Goal: Transaction & Acquisition: Book appointment/travel/reservation

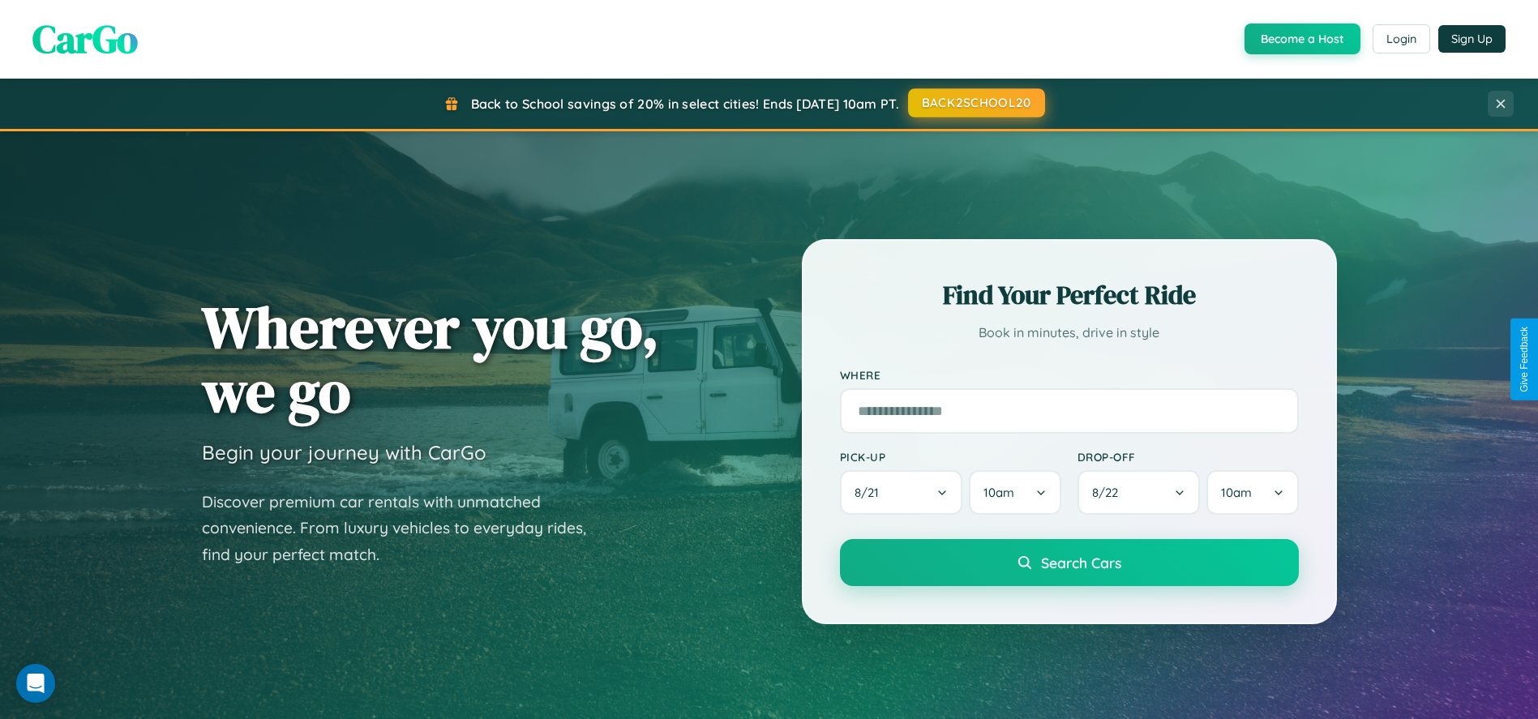
click at [976, 103] on button "BACK2SCHOOL20" at bounding box center [976, 102] width 137 height 29
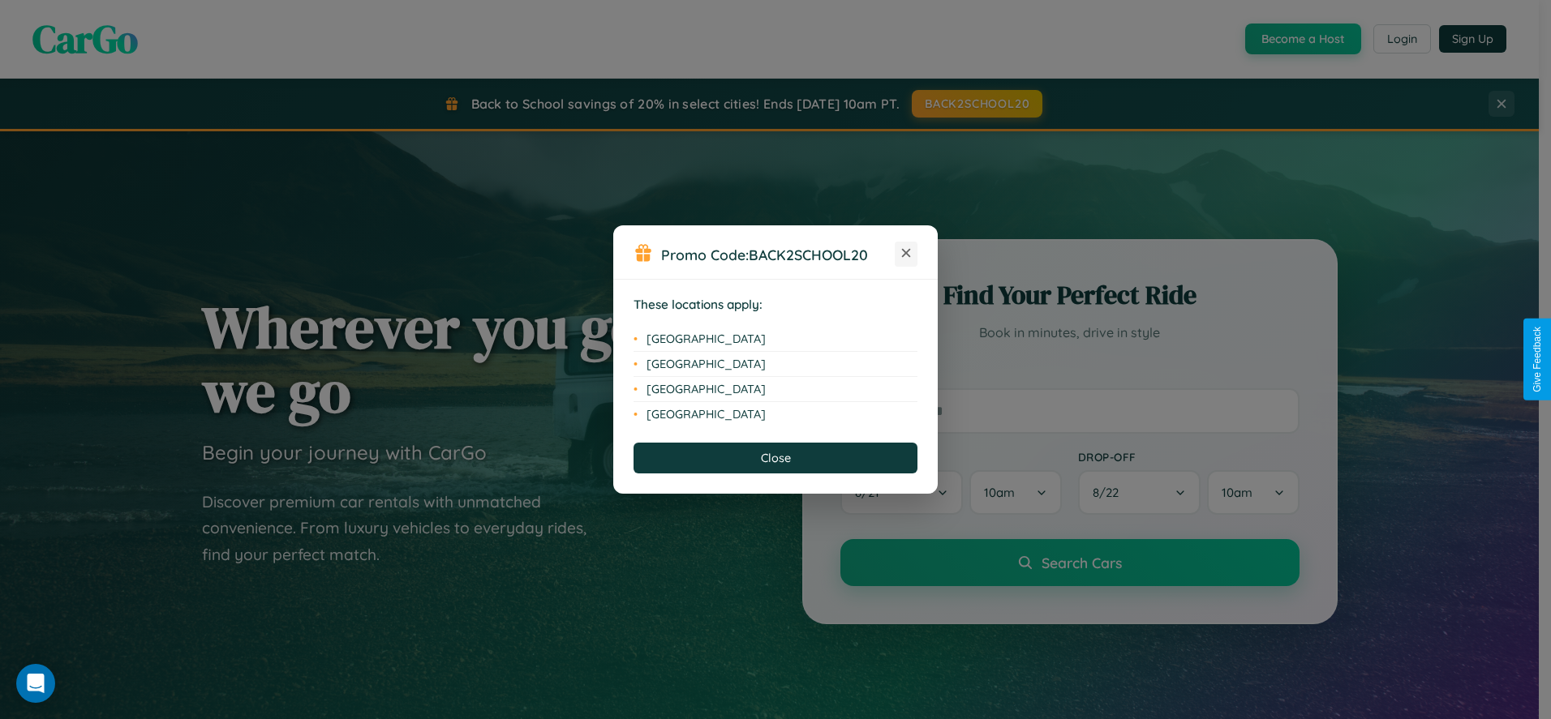
click at [906, 254] on icon at bounding box center [906, 253] width 9 height 9
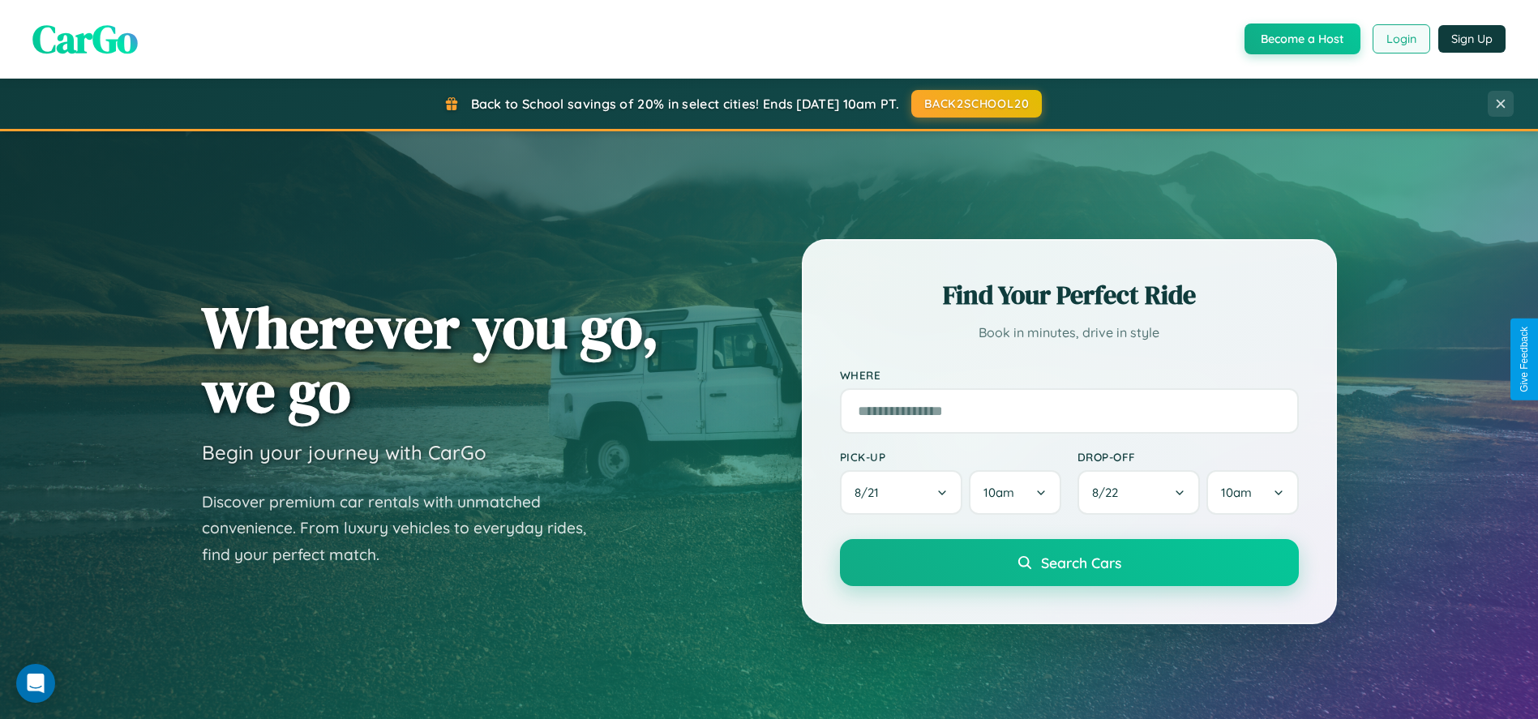
click at [1401, 39] on button "Login" at bounding box center [1402, 38] width 58 height 29
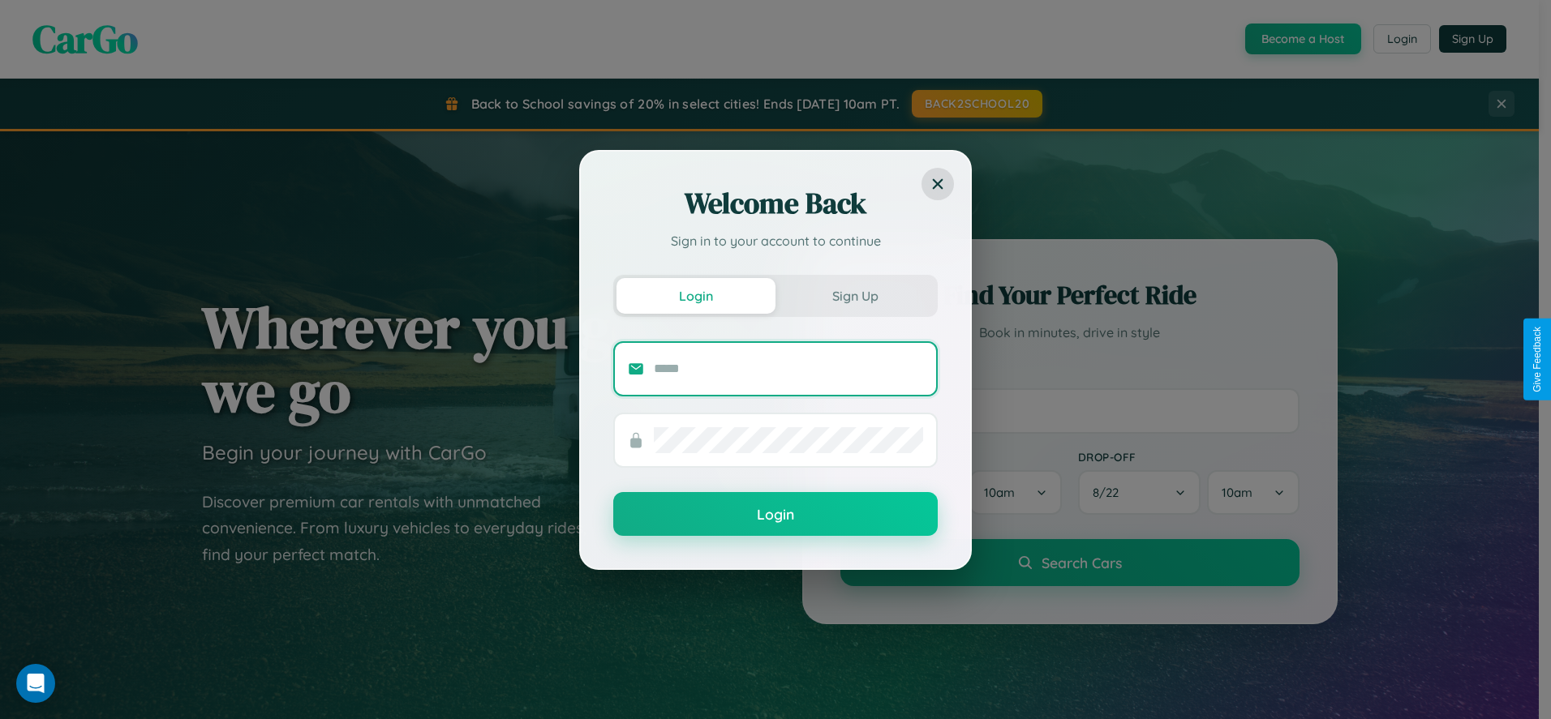
click at [788, 368] on input "text" at bounding box center [788, 369] width 269 height 26
type input "**********"
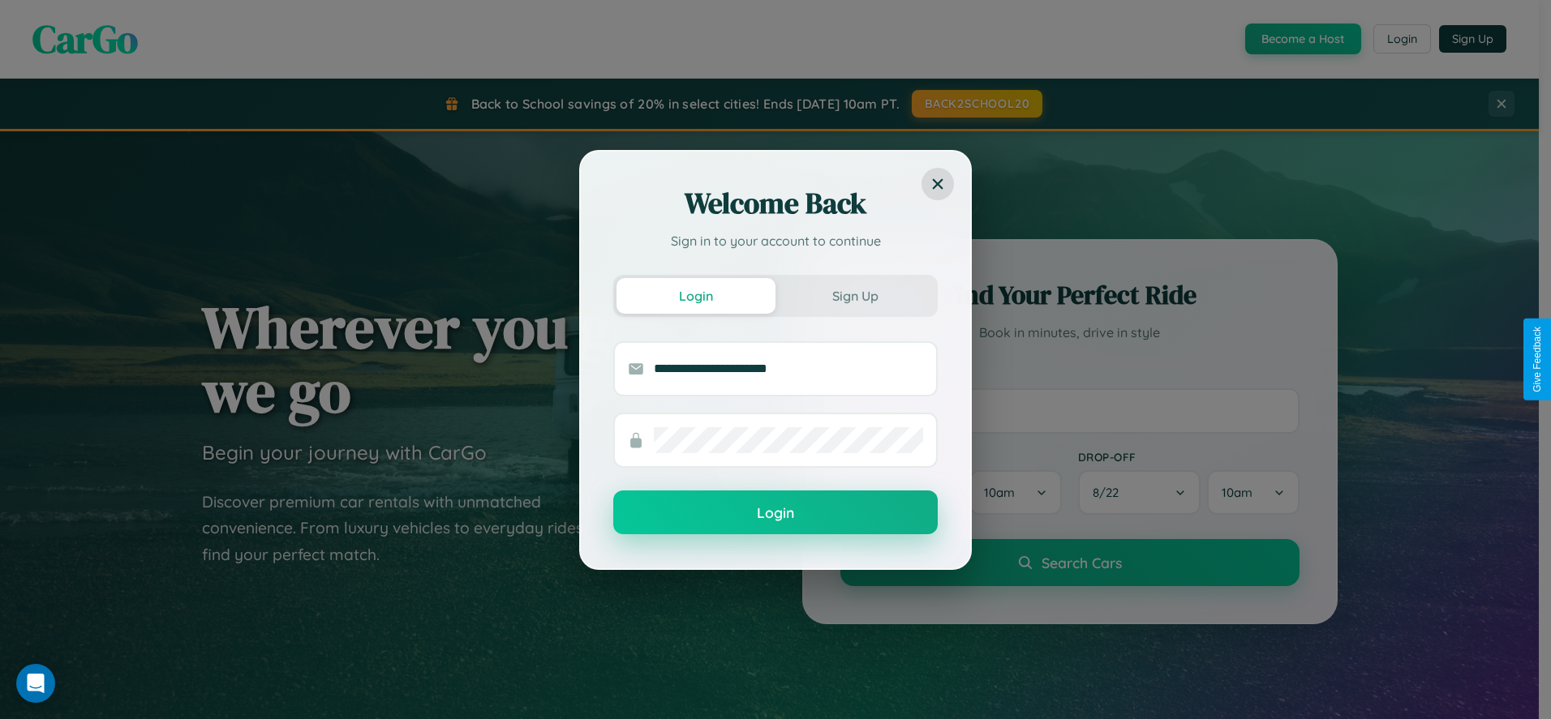
click at [775, 513] on button "Login" at bounding box center [775, 513] width 324 height 44
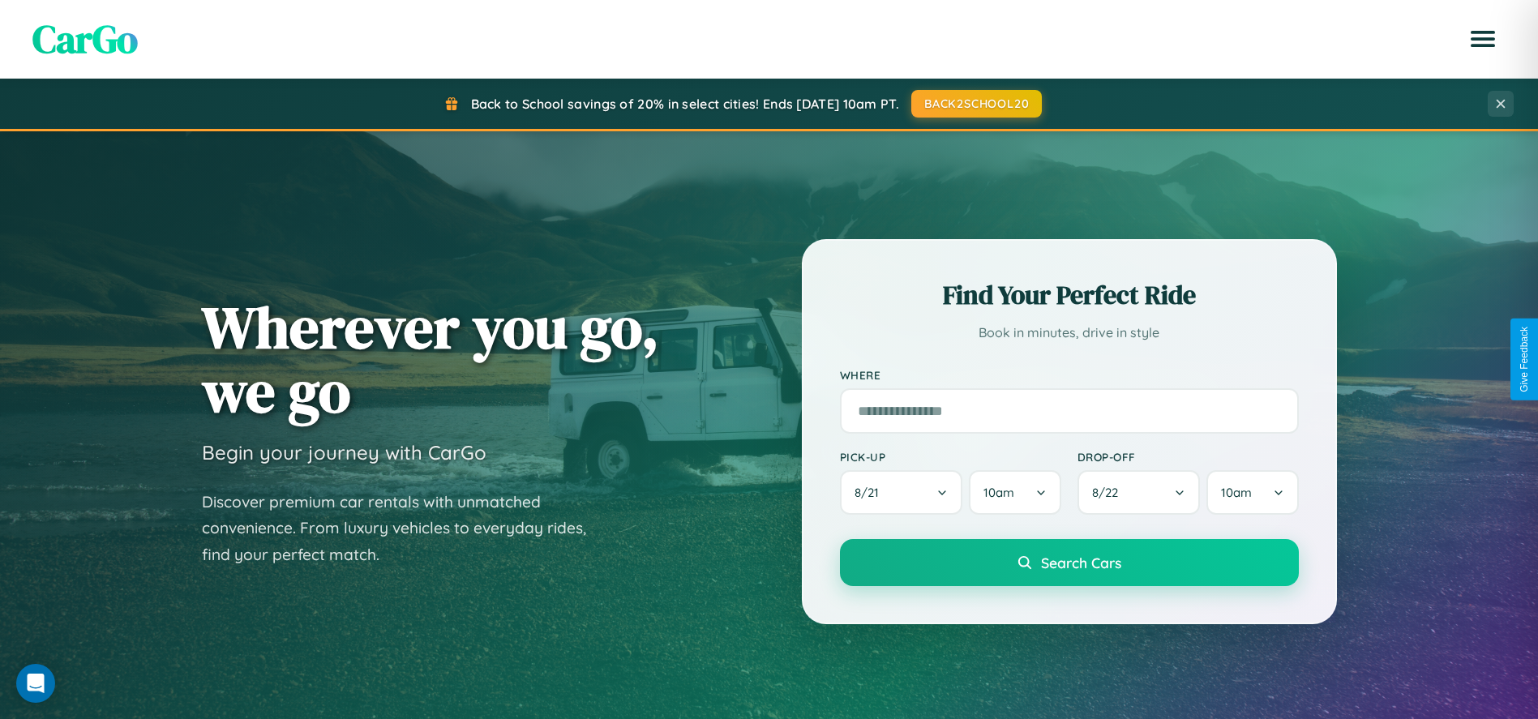
scroll to position [693, 0]
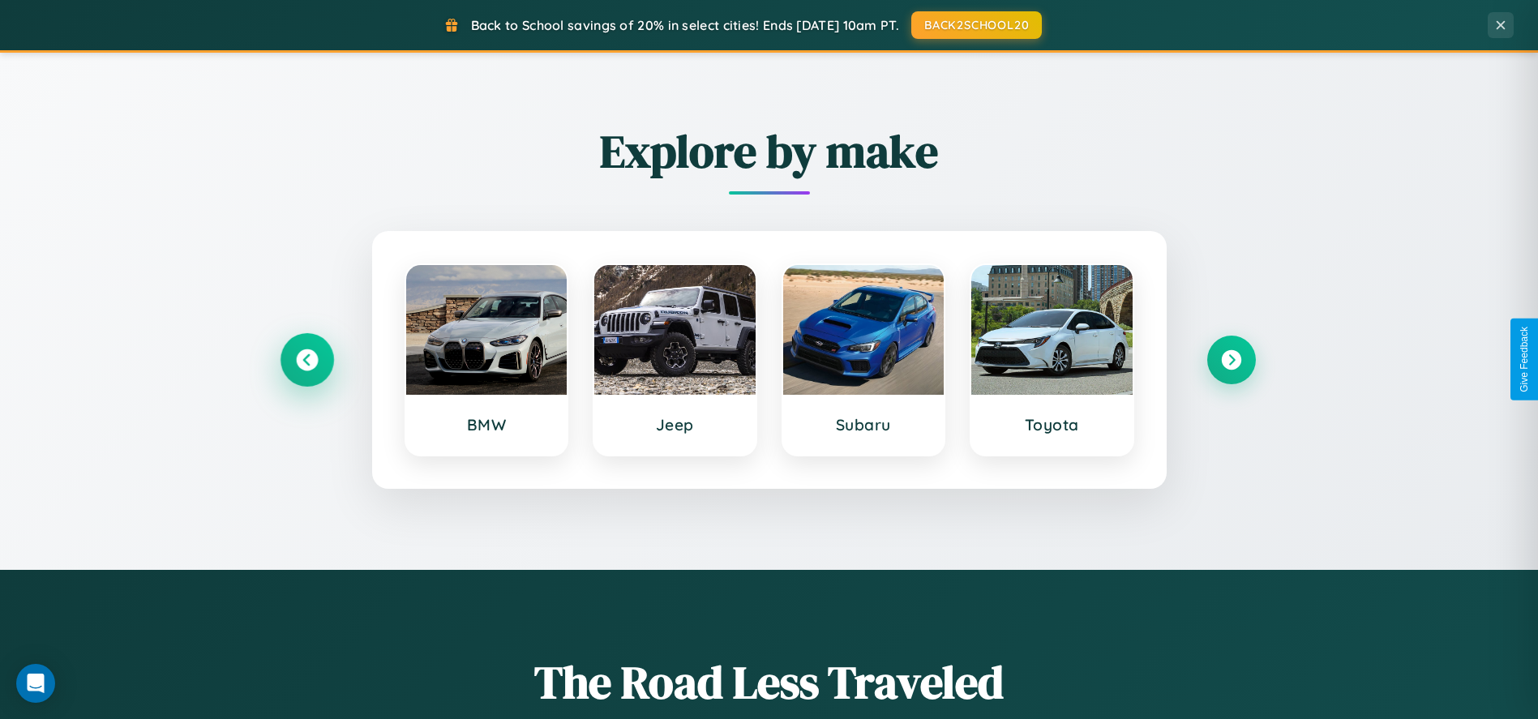
click at [307, 359] on icon at bounding box center [307, 360] width 22 height 22
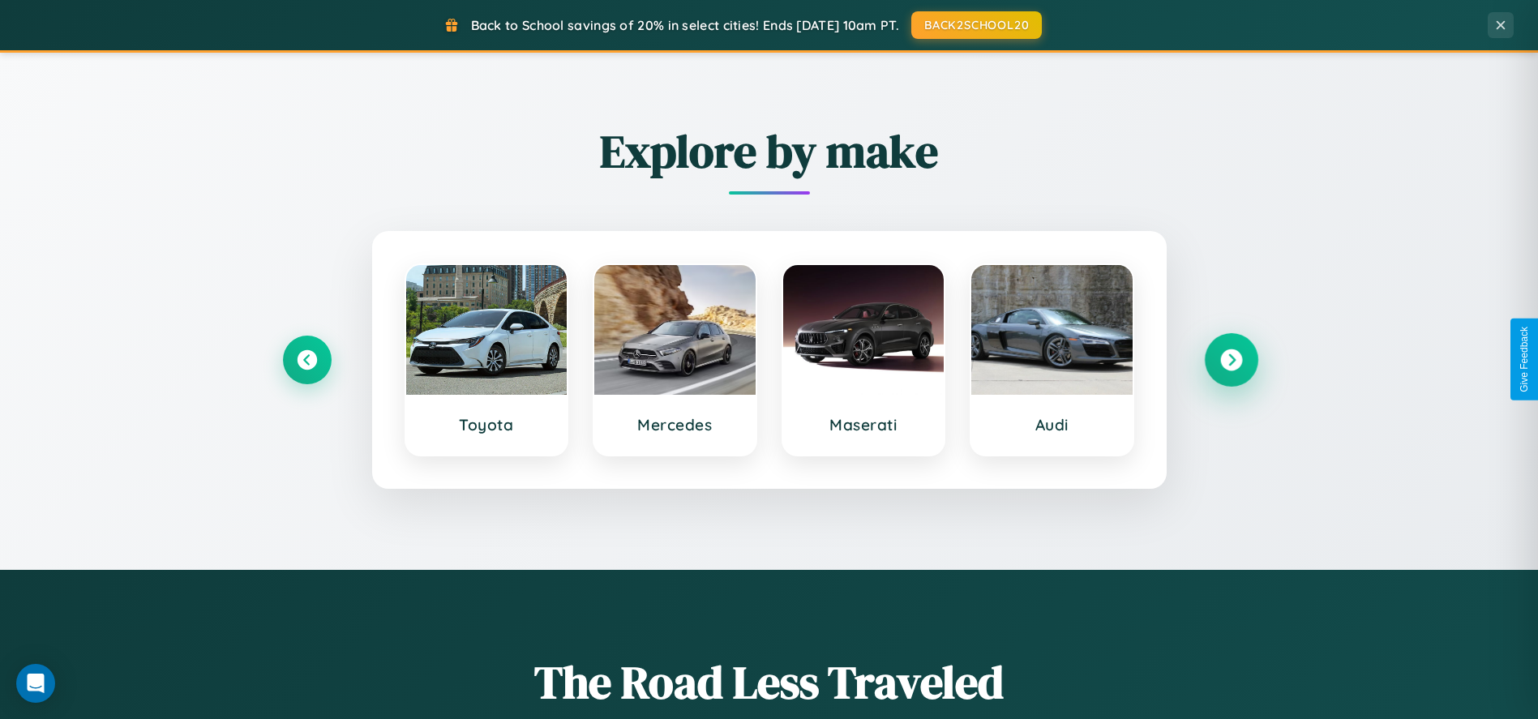
click at [1231, 359] on icon at bounding box center [1232, 360] width 22 height 22
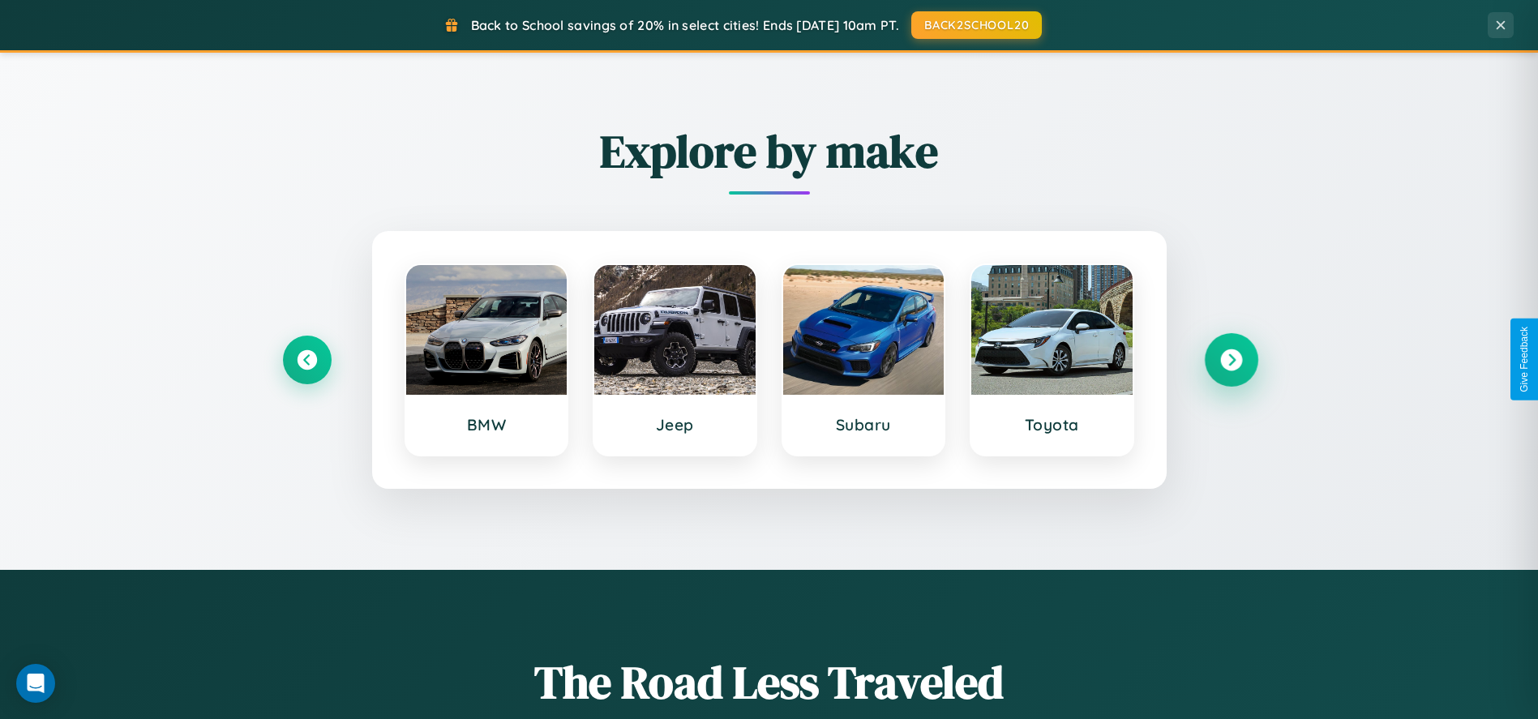
click at [1231, 359] on icon at bounding box center [1232, 360] width 22 height 22
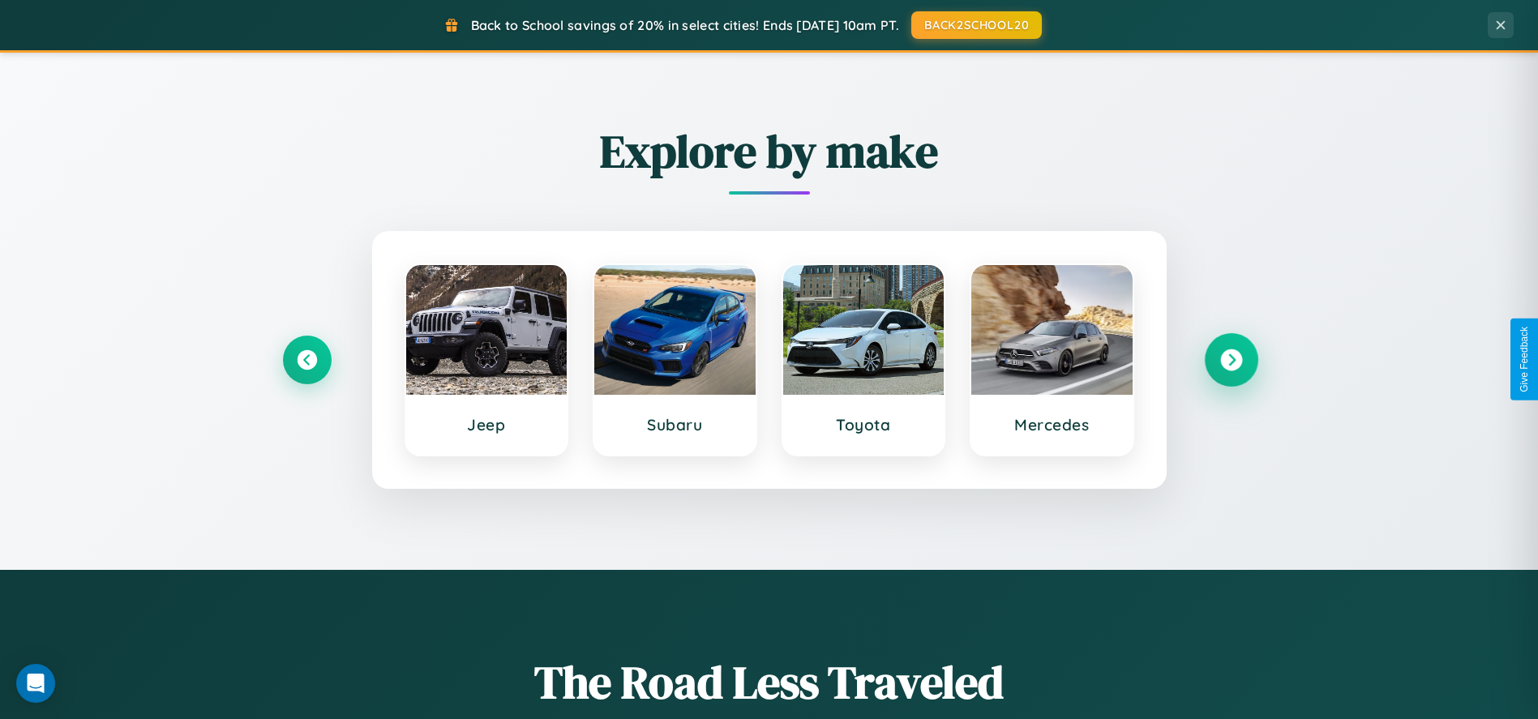
click at [1231, 359] on icon at bounding box center [1232, 360] width 22 height 22
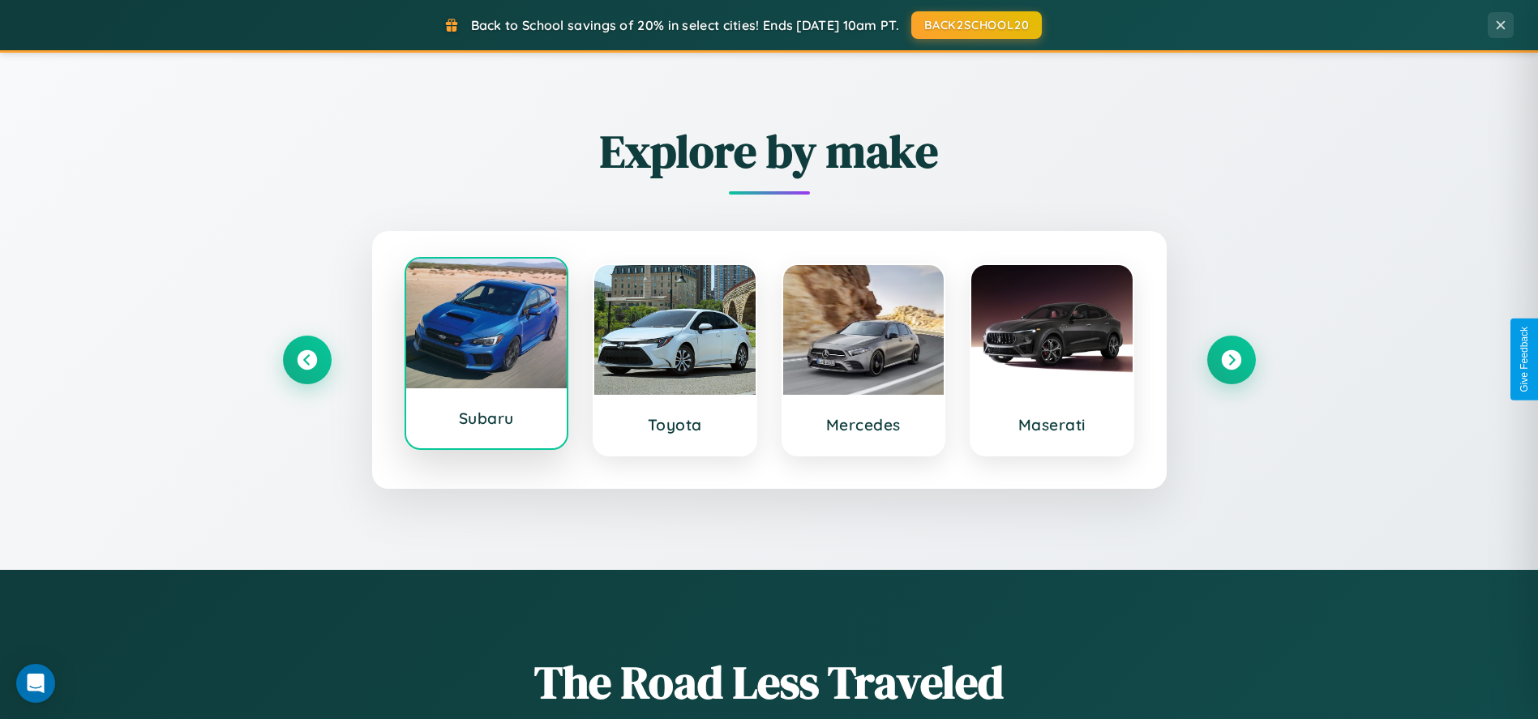
click at [486, 358] on div at bounding box center [486, 324] width 161 height 130
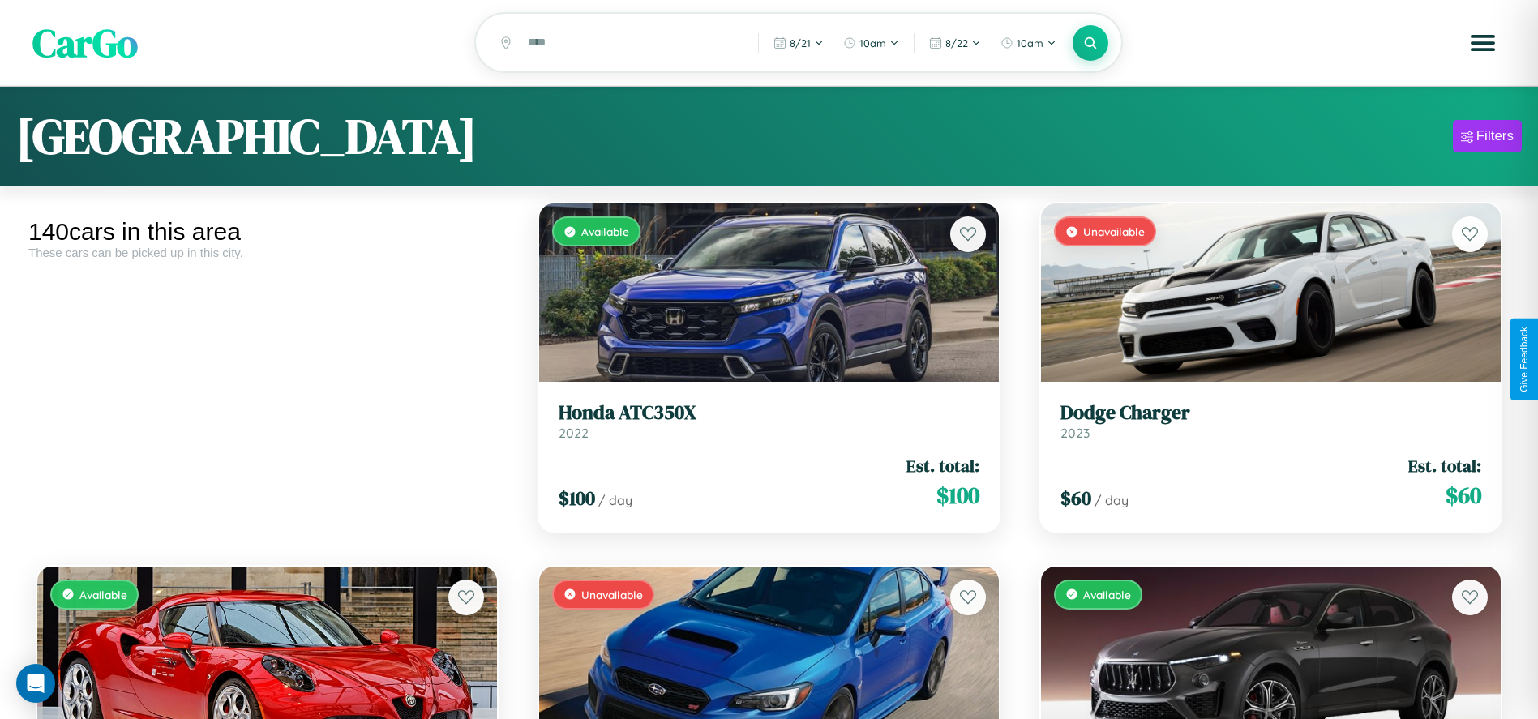
scroll to position [14766, 0]
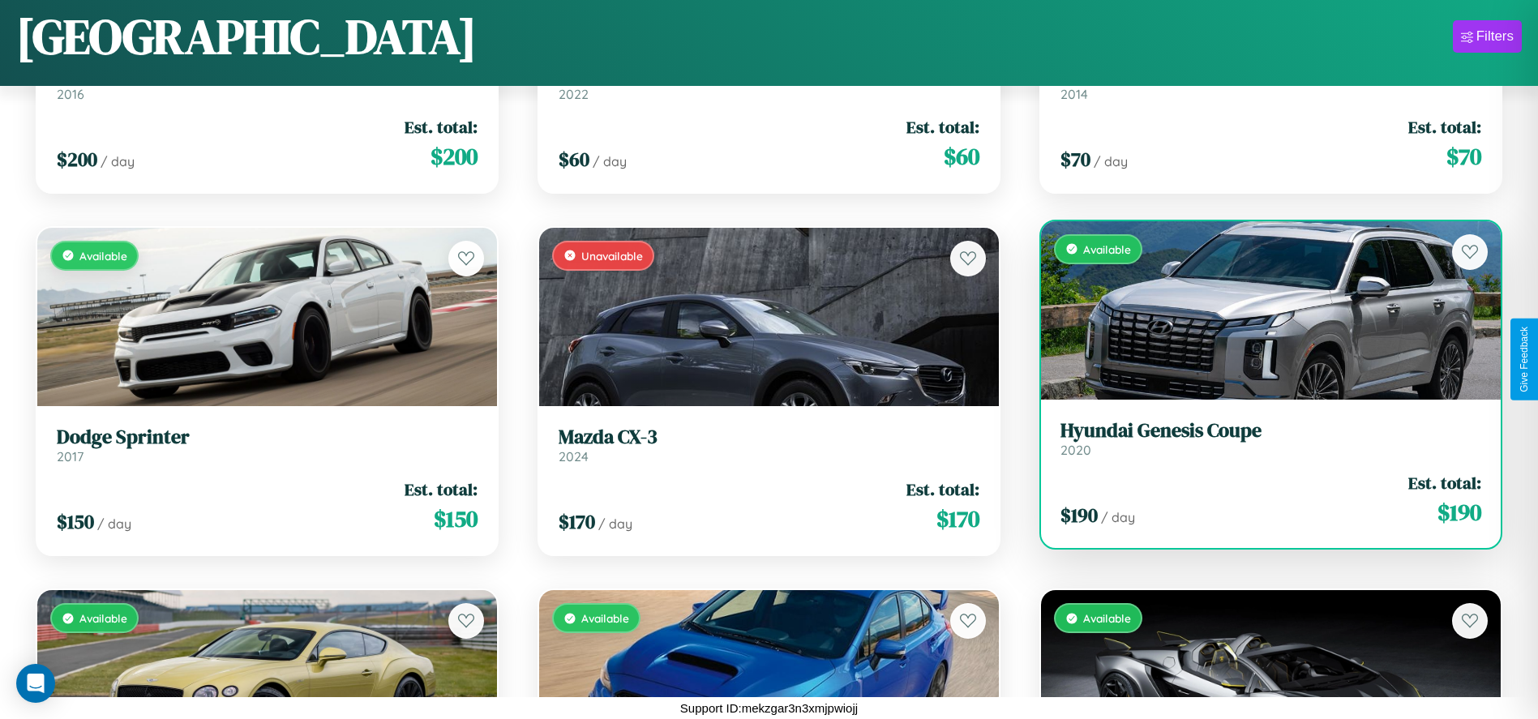
click at [1261, 445] on link "Hyundai Genesis Coupe 2020" at bounding box center [1271, 439] width 421 height 40
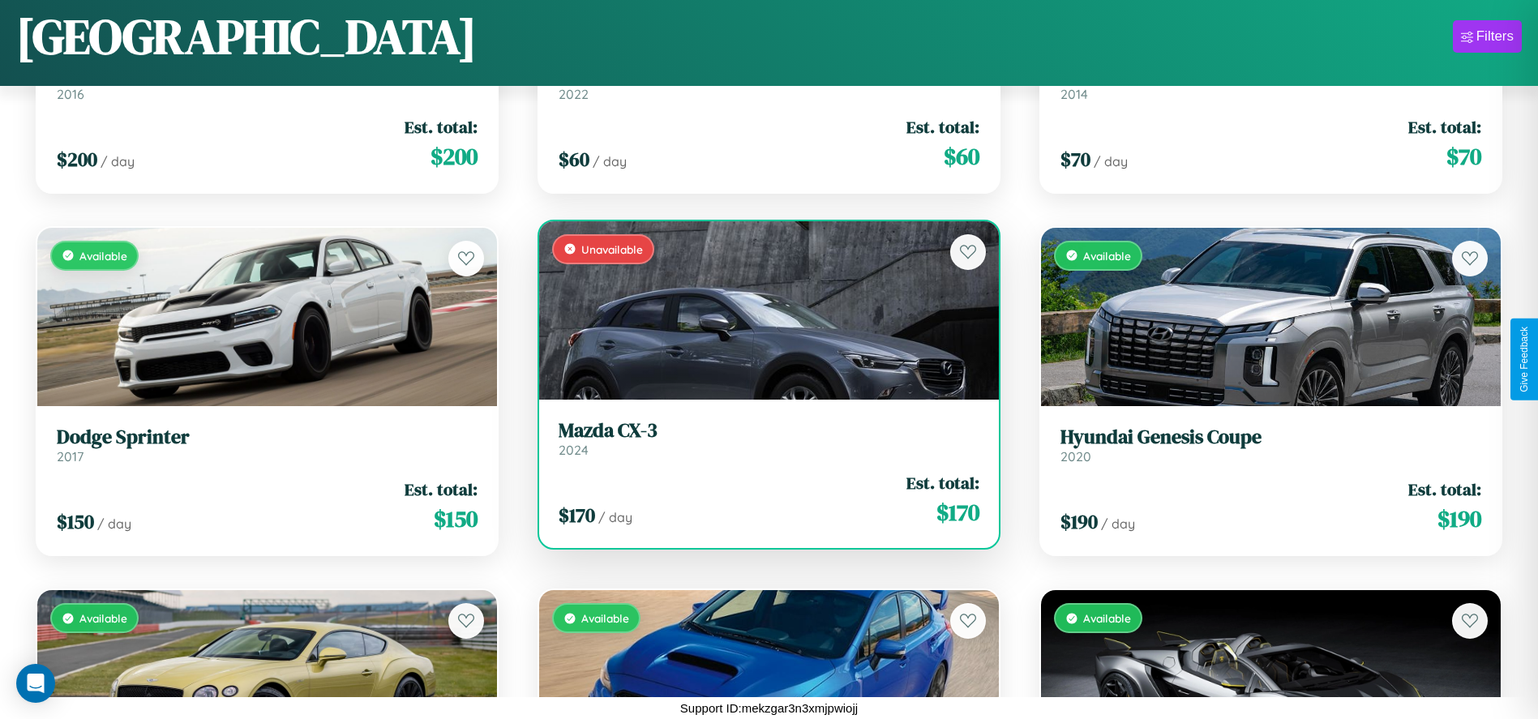
scroll to position [6049, 0]
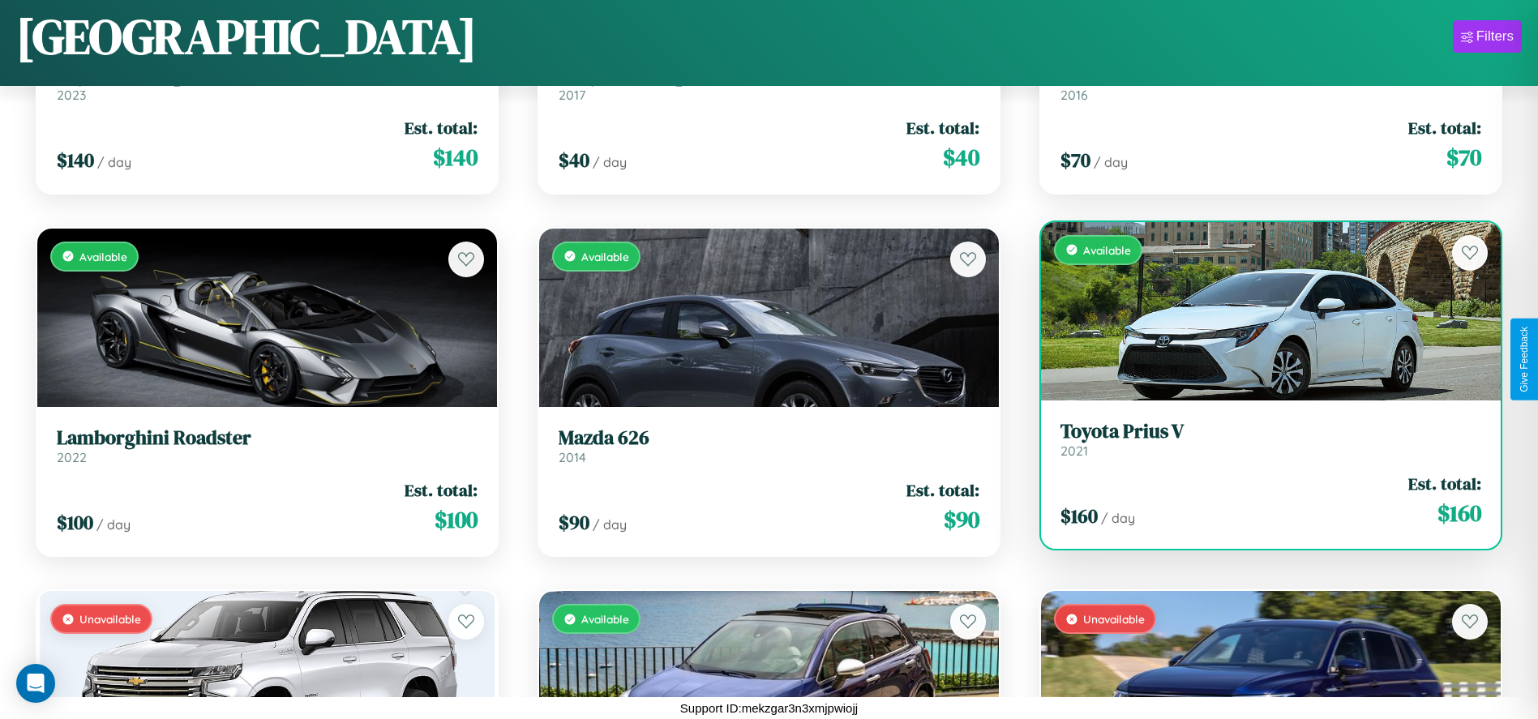
click at [1261, 317] on div "Available" at bounding box center [1271, 311] width 460 height 178
click at [1261, 311] on div "Available" at bounding box center [1271, 311] width 460 height 178
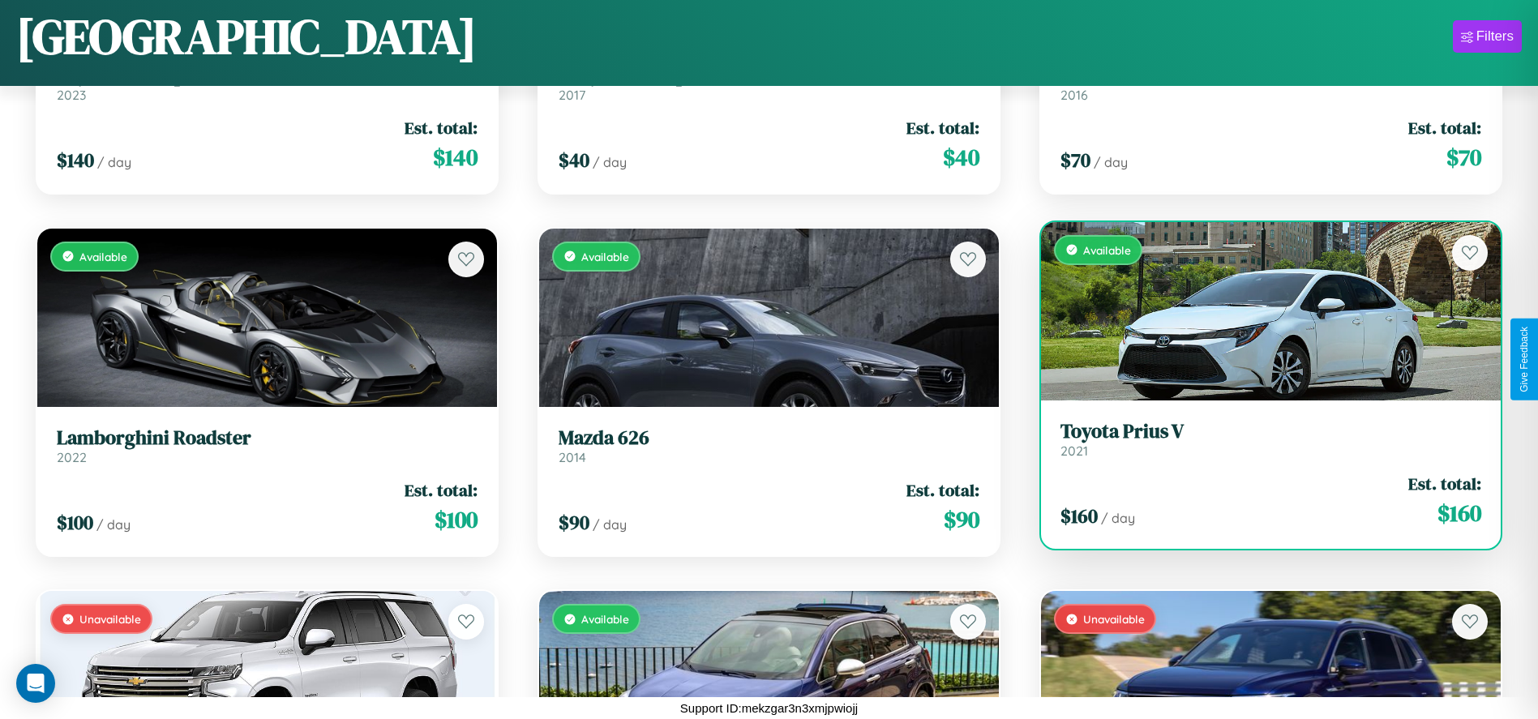
click at [1261, 311] on div "Available" at bounding box center [1271, 311] width 460 height 178
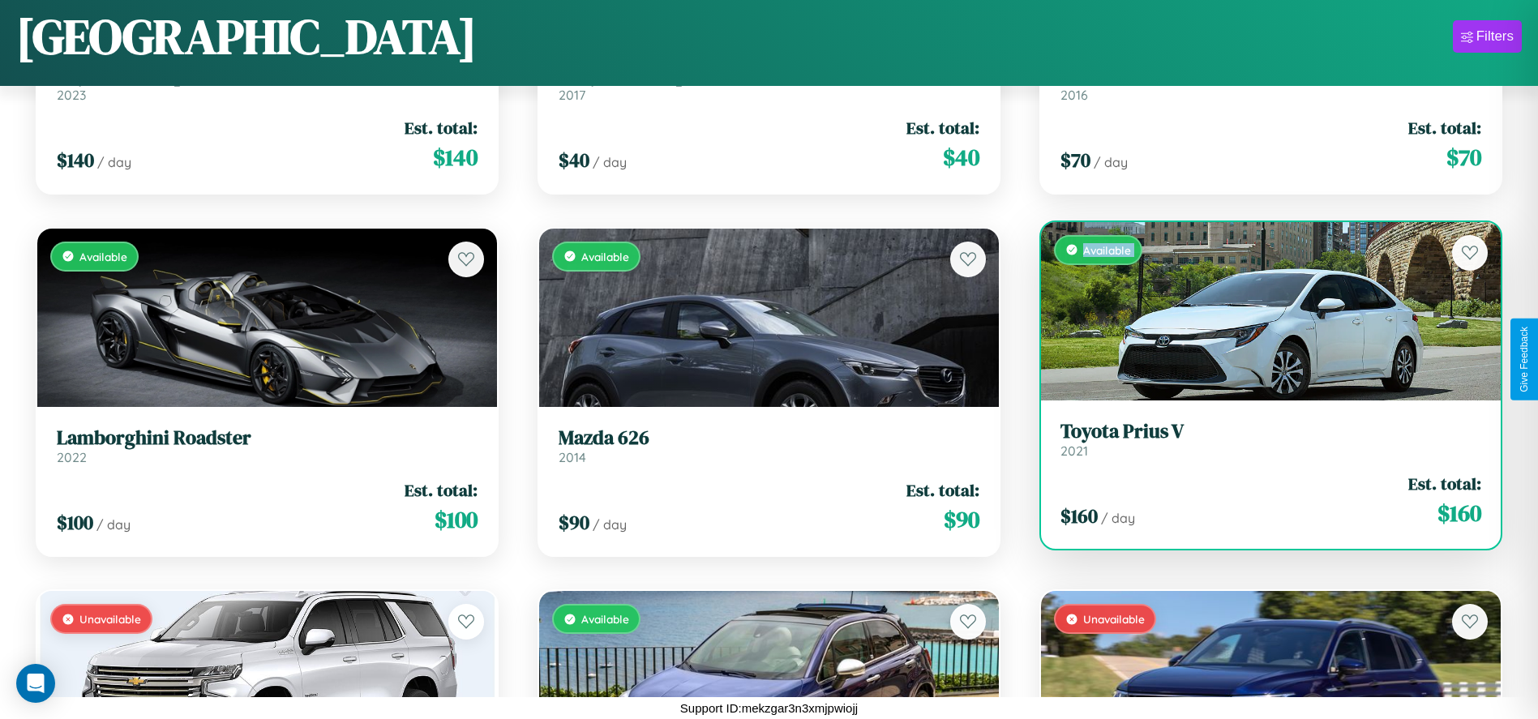
click at [1261, 311] on div "Available" at bounding box center [1271, 311] width 460 height 178
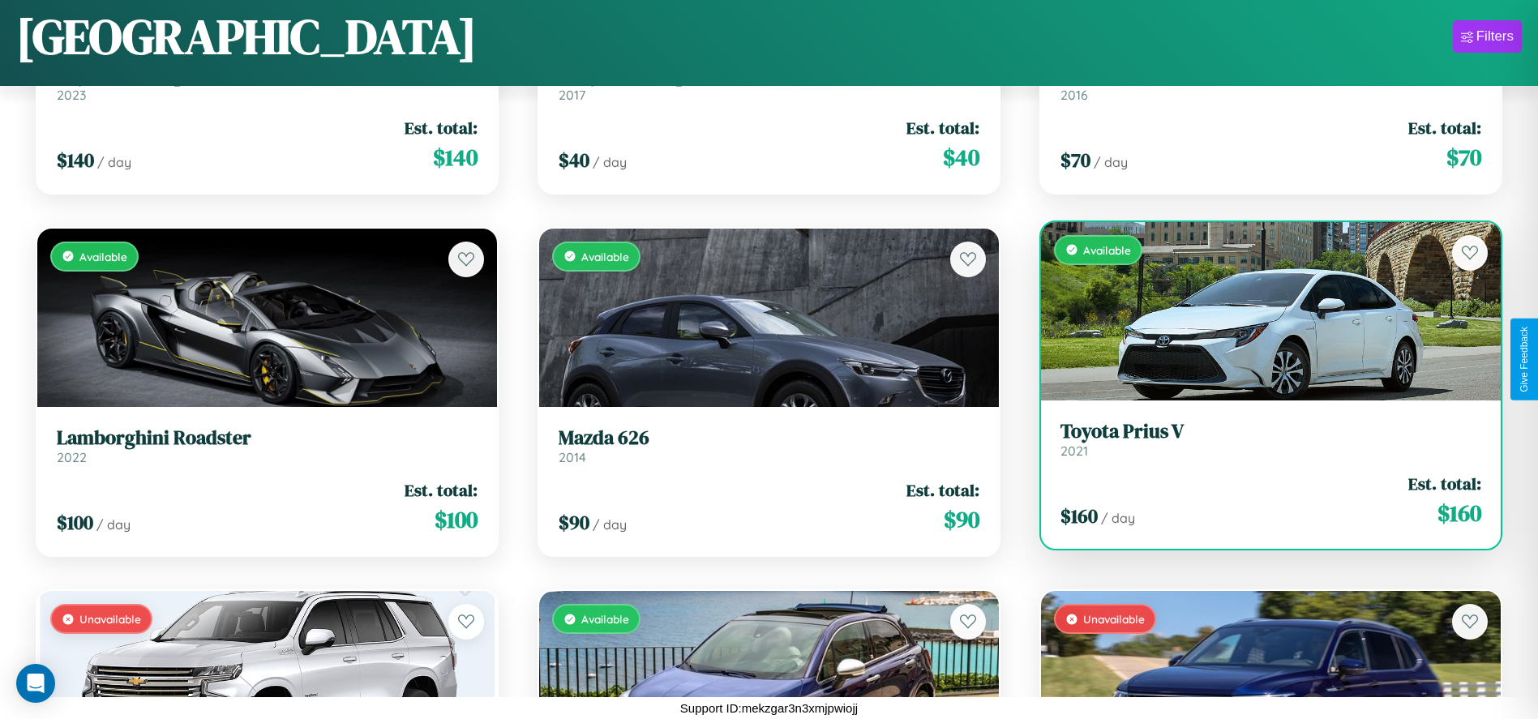
click at [1261, 311] on div "Available" at bounding box center [1271, 311] width 460 height 178
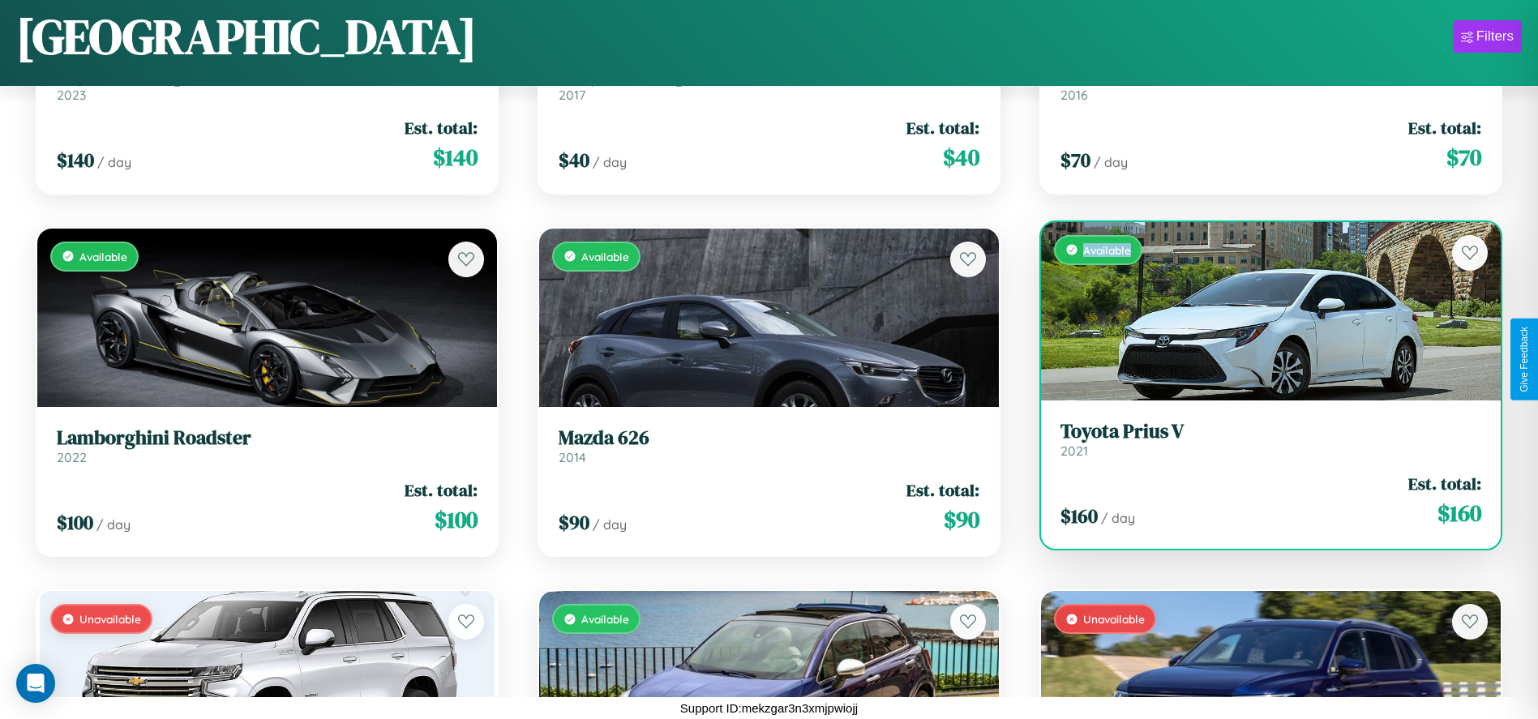
click at [1261, 311] on div "Available" at bounding box center [1271, 311] width 460 height 178
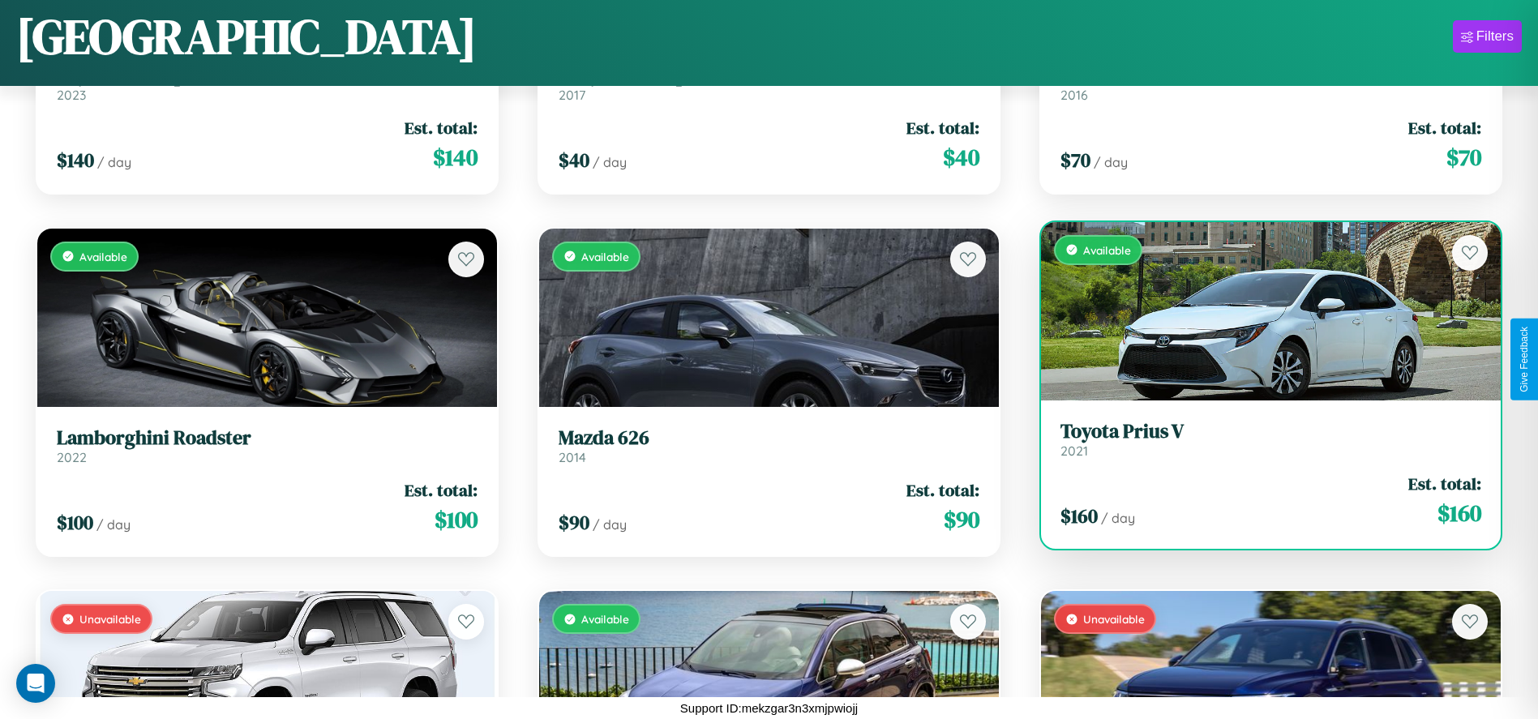
click at [1261, 439] on h3 "Toyota Prius V" at bounding box center [1271, 432] width 421 height 24
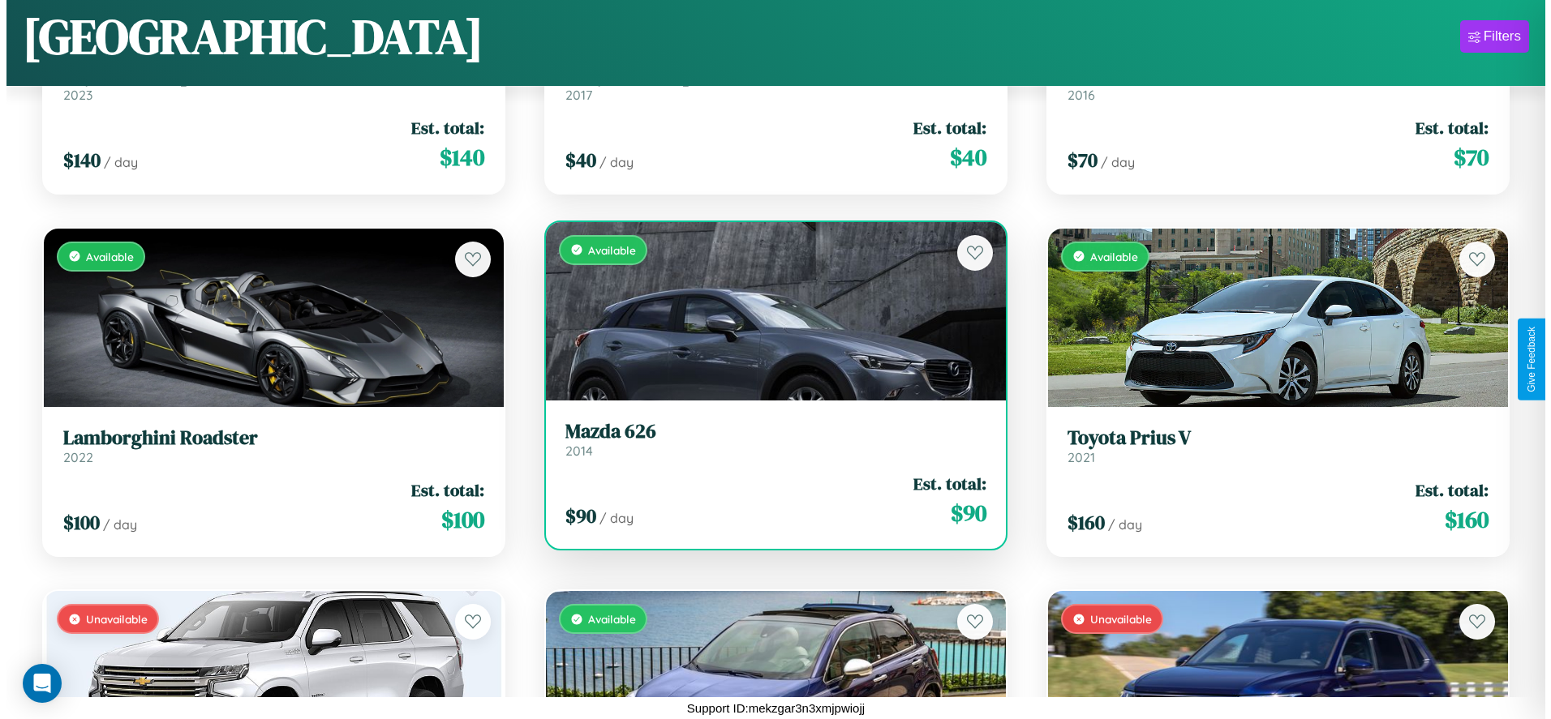
scroll to position [0, 0]
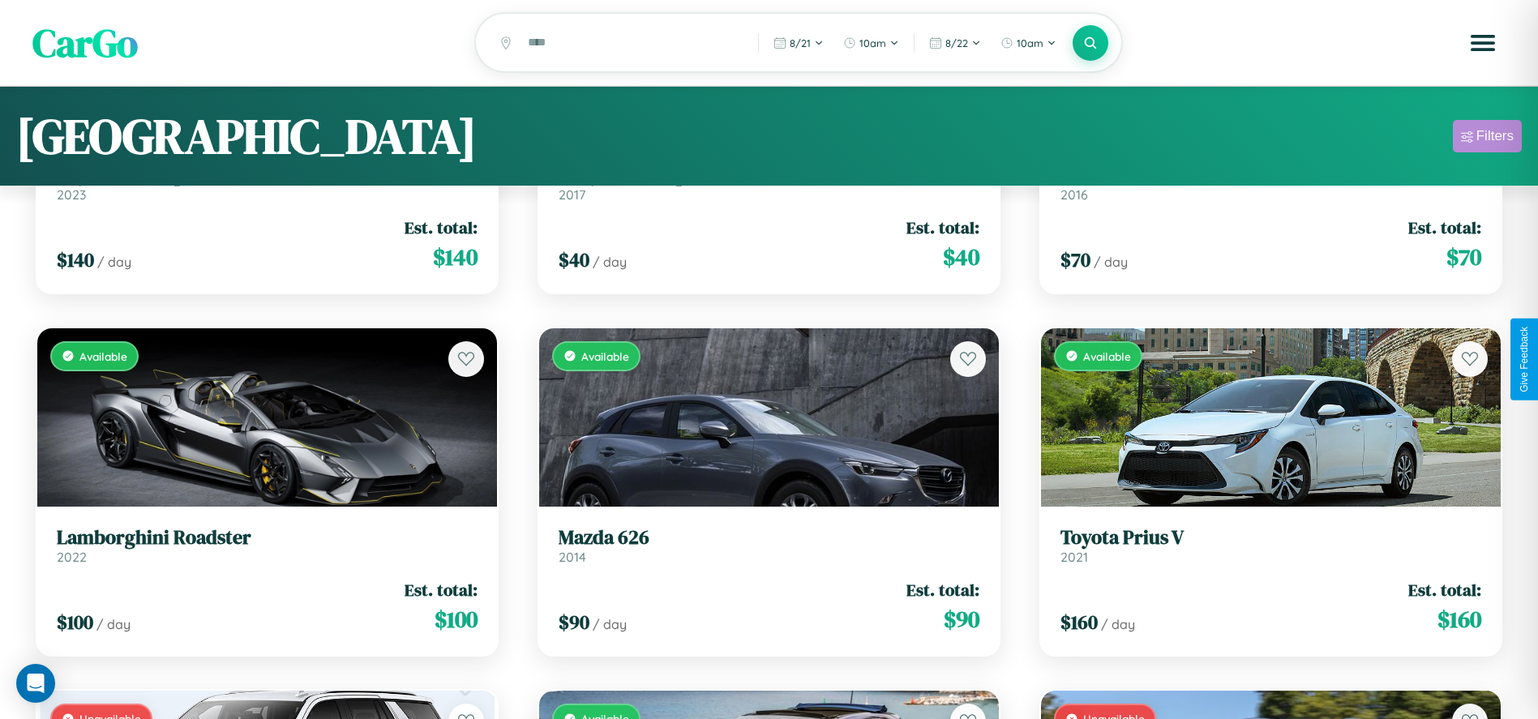
click at [1487, 139] on div "Filters" at bounding box center [1495, 136] width 37 height 16
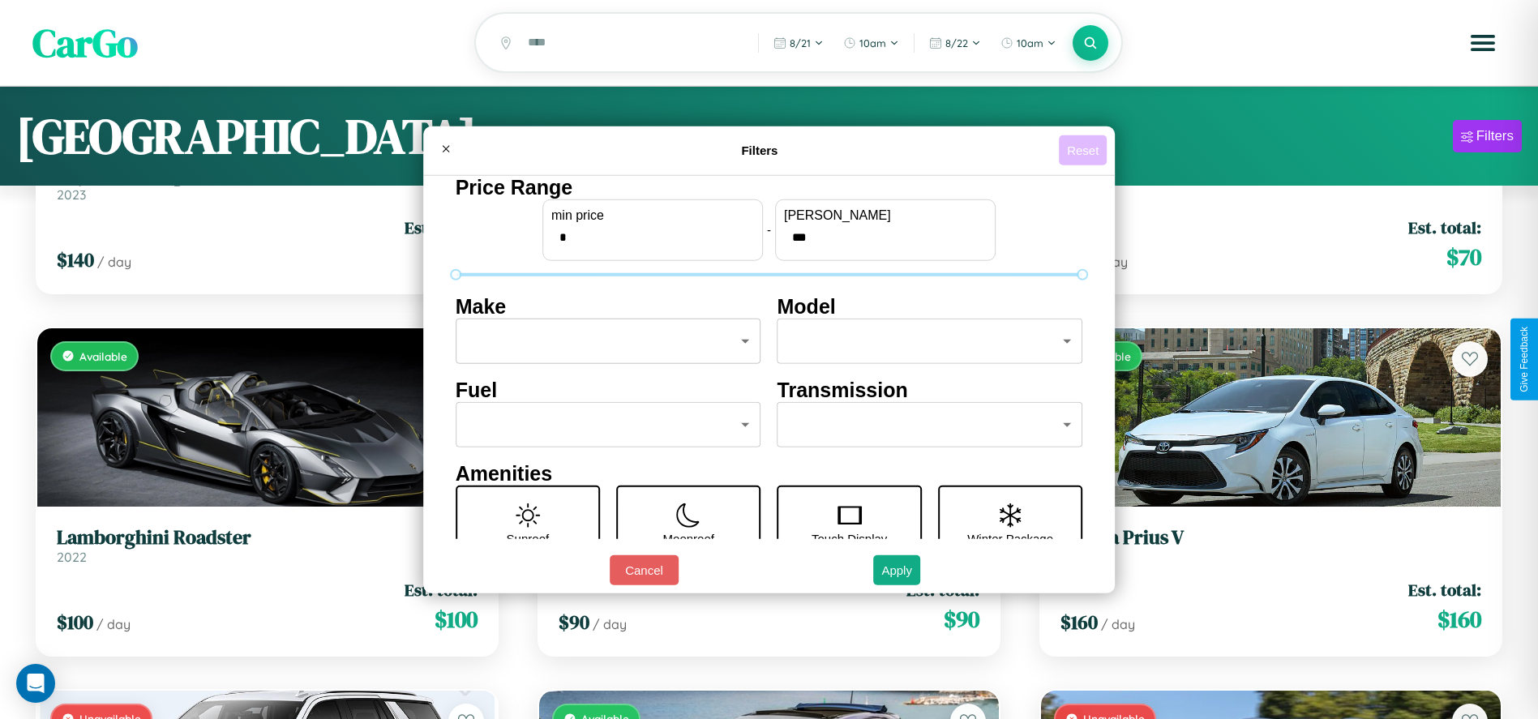
click at [1086, 150] on button "Reset" at bounding box center [1083, 150] width 48 height 30
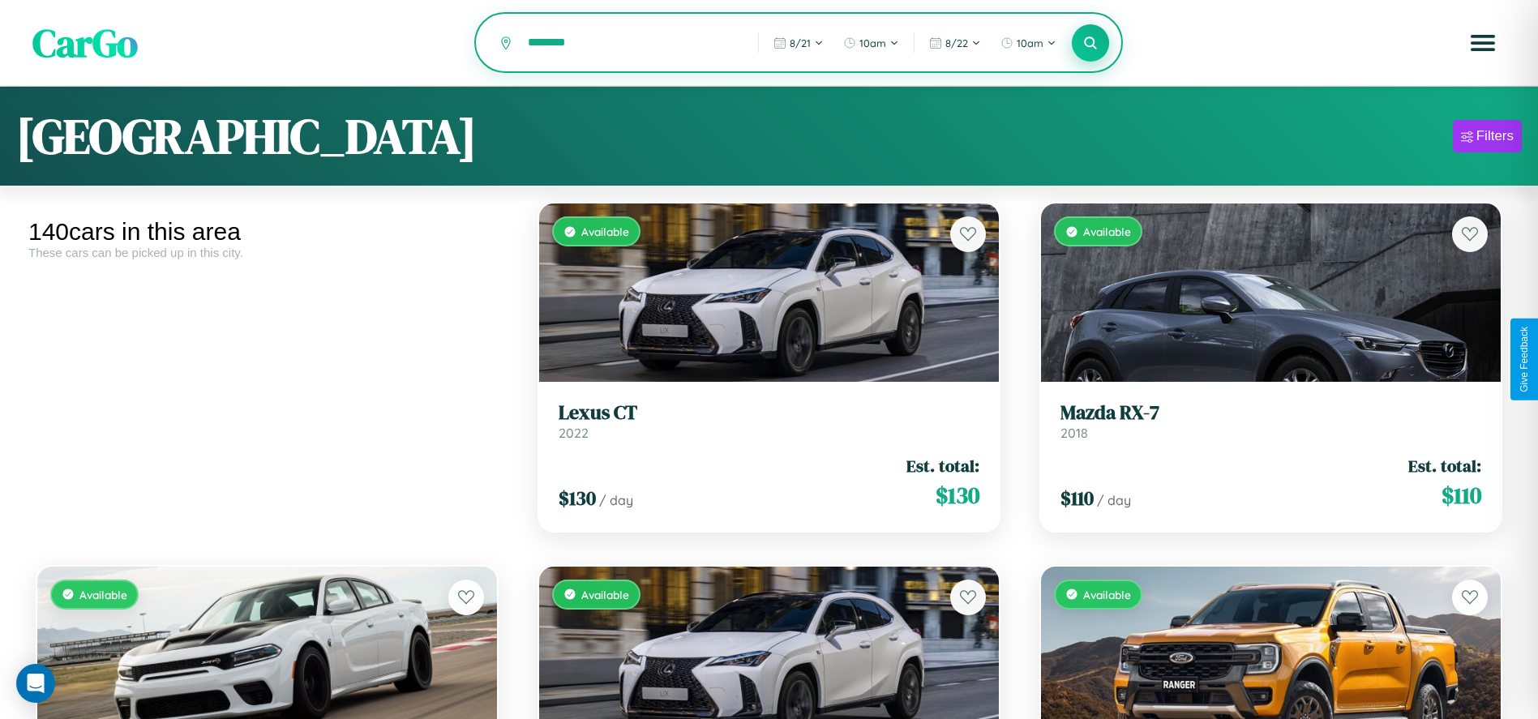
type input "********"
click at [1091, 44] on icon at bounding box center [1090, 42] width 15 height 15
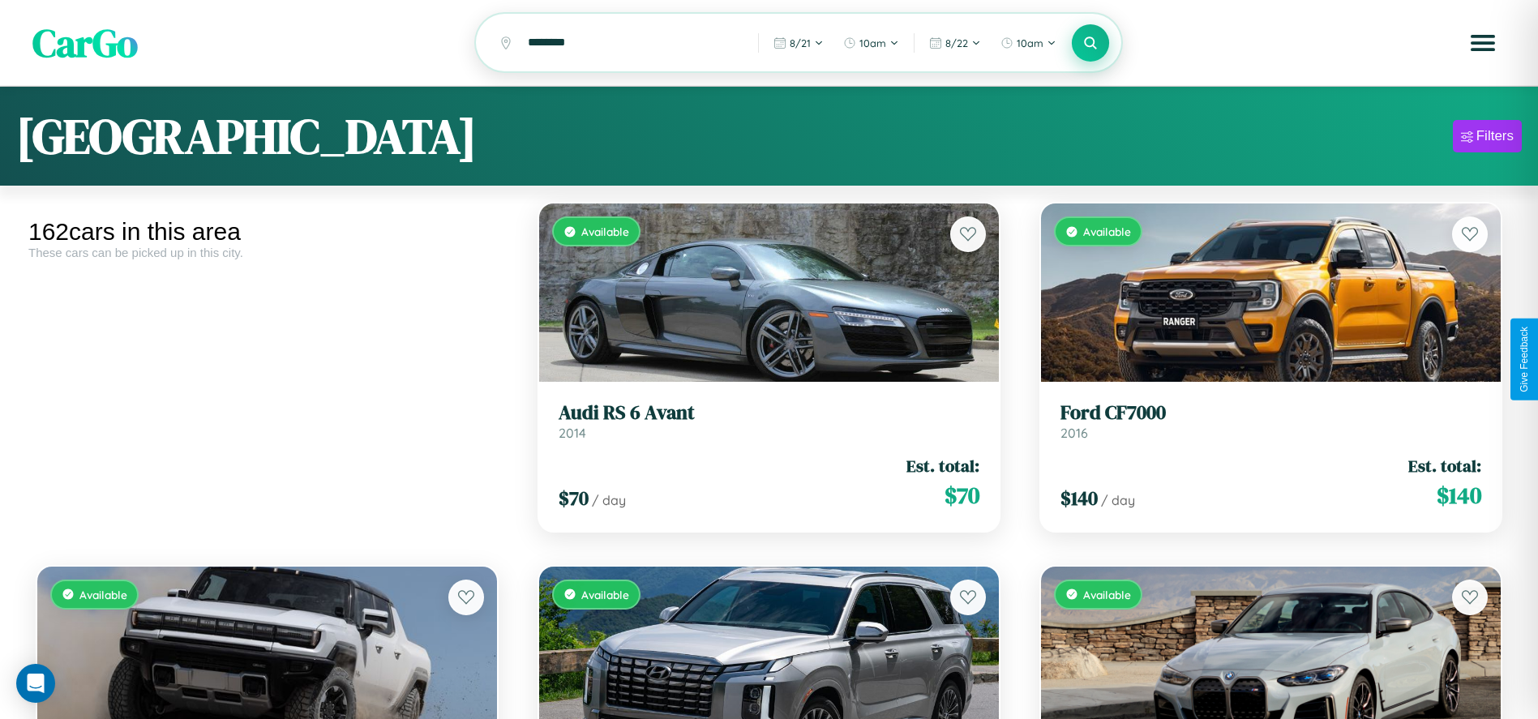
scroll to position [3508, 0]
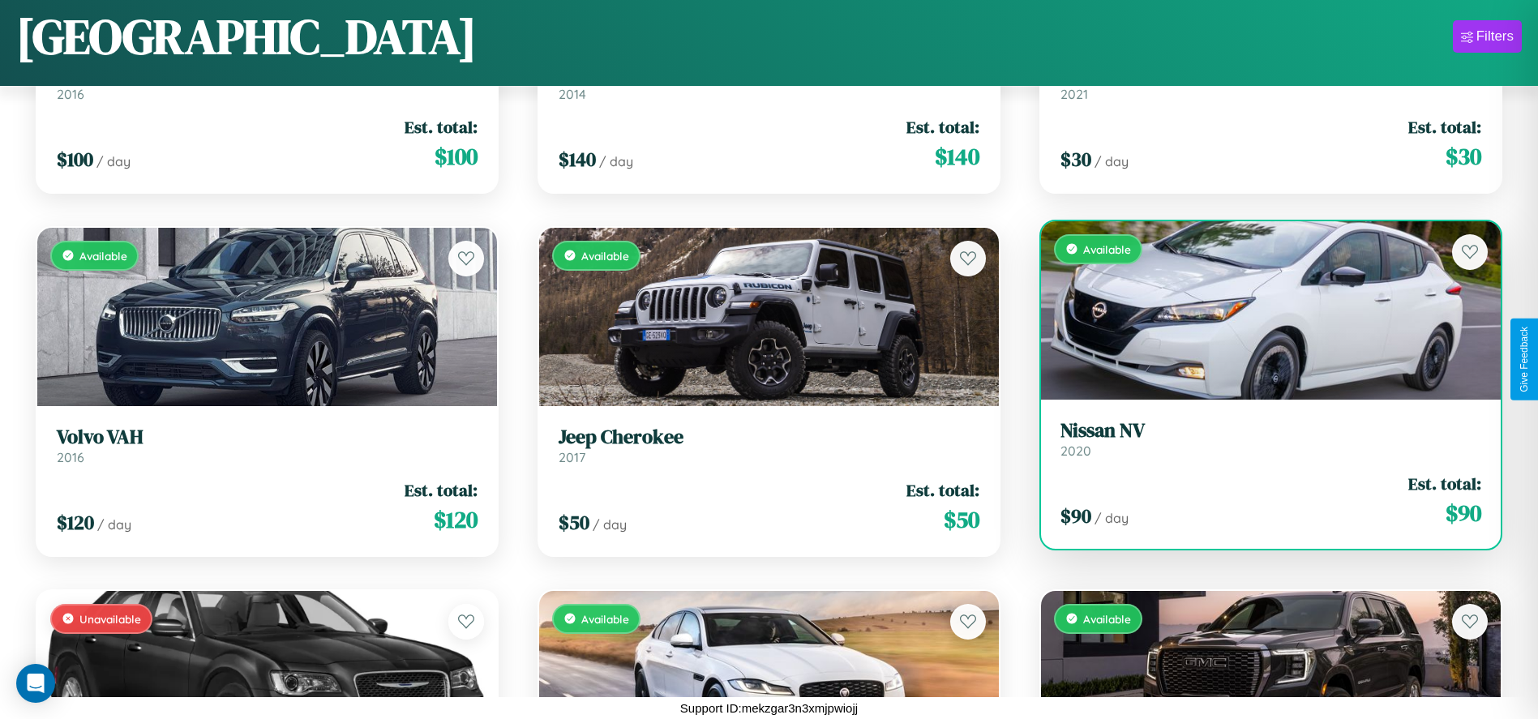
click at [1261, 445] on link "Nissan NV 2020" at bounding box center [1271, 439] width 421 height 40
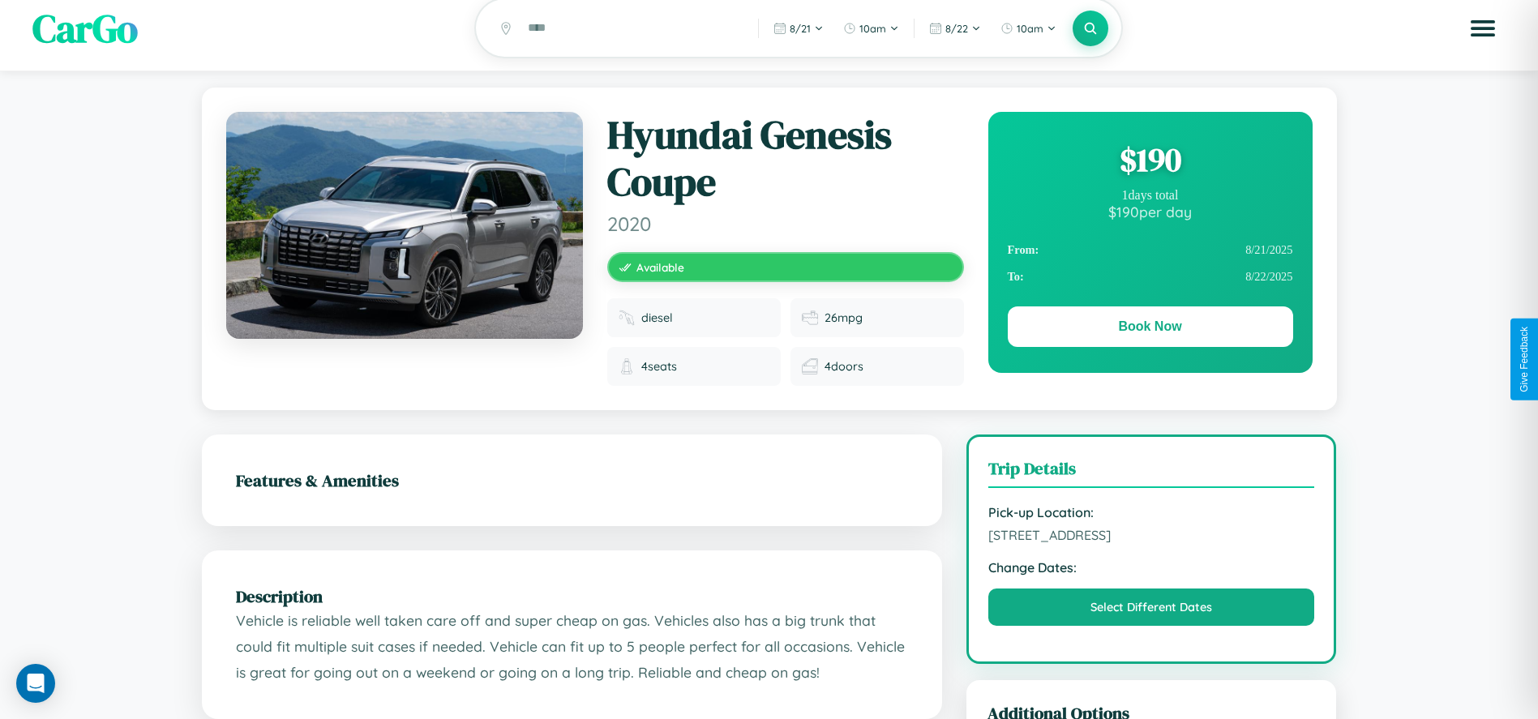
scroll to position [193, 0]
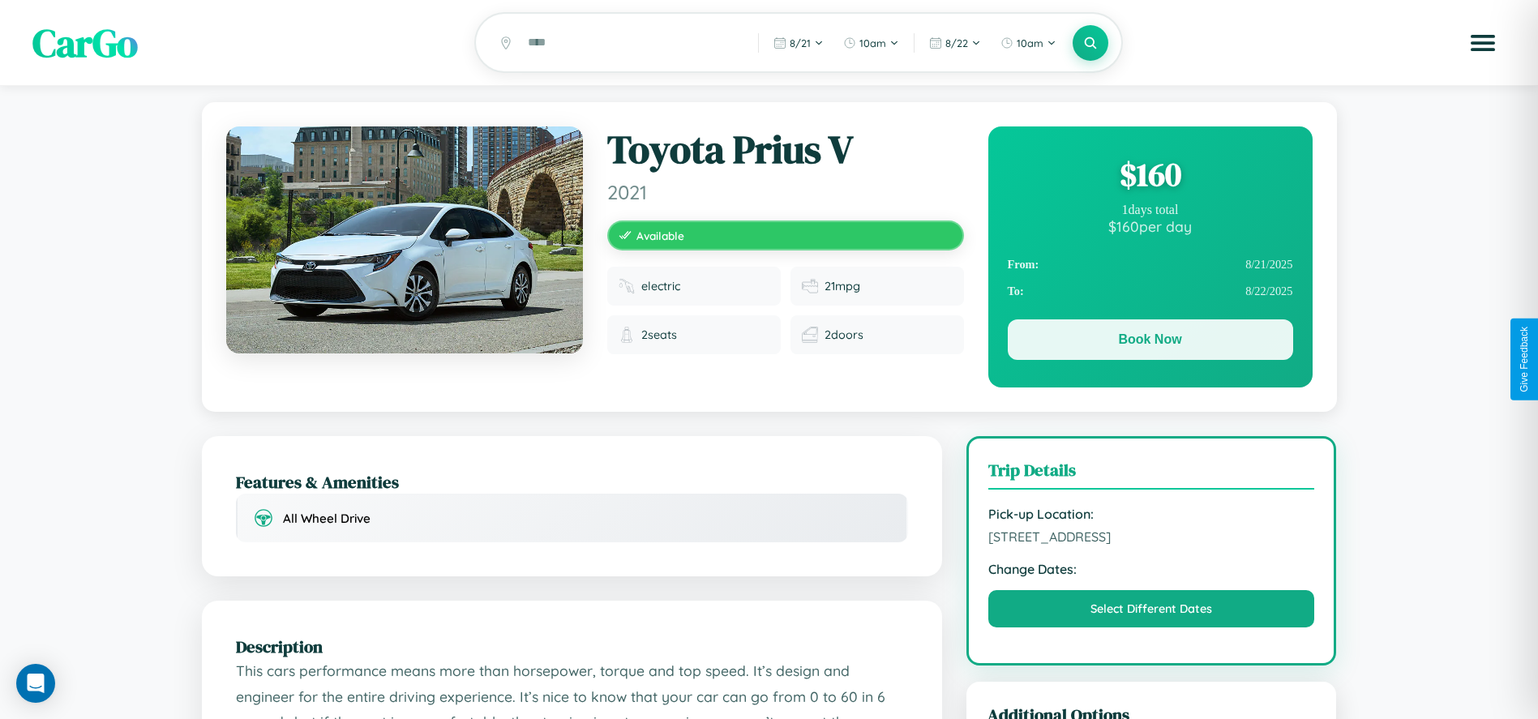
click at [1150, 342] on button "Book Now" at bounding box center [1150, 340] width 285 height 41
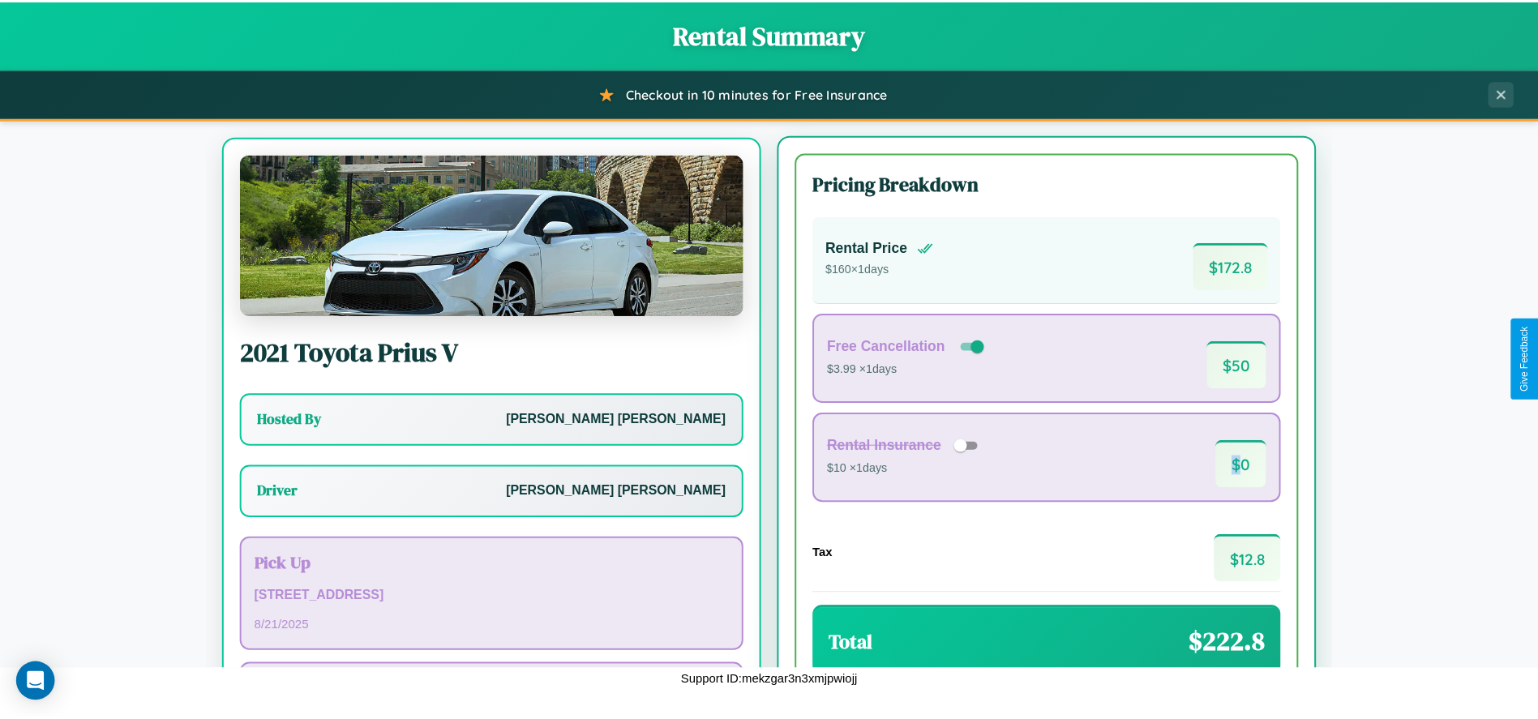
scroll to position [101, 0]
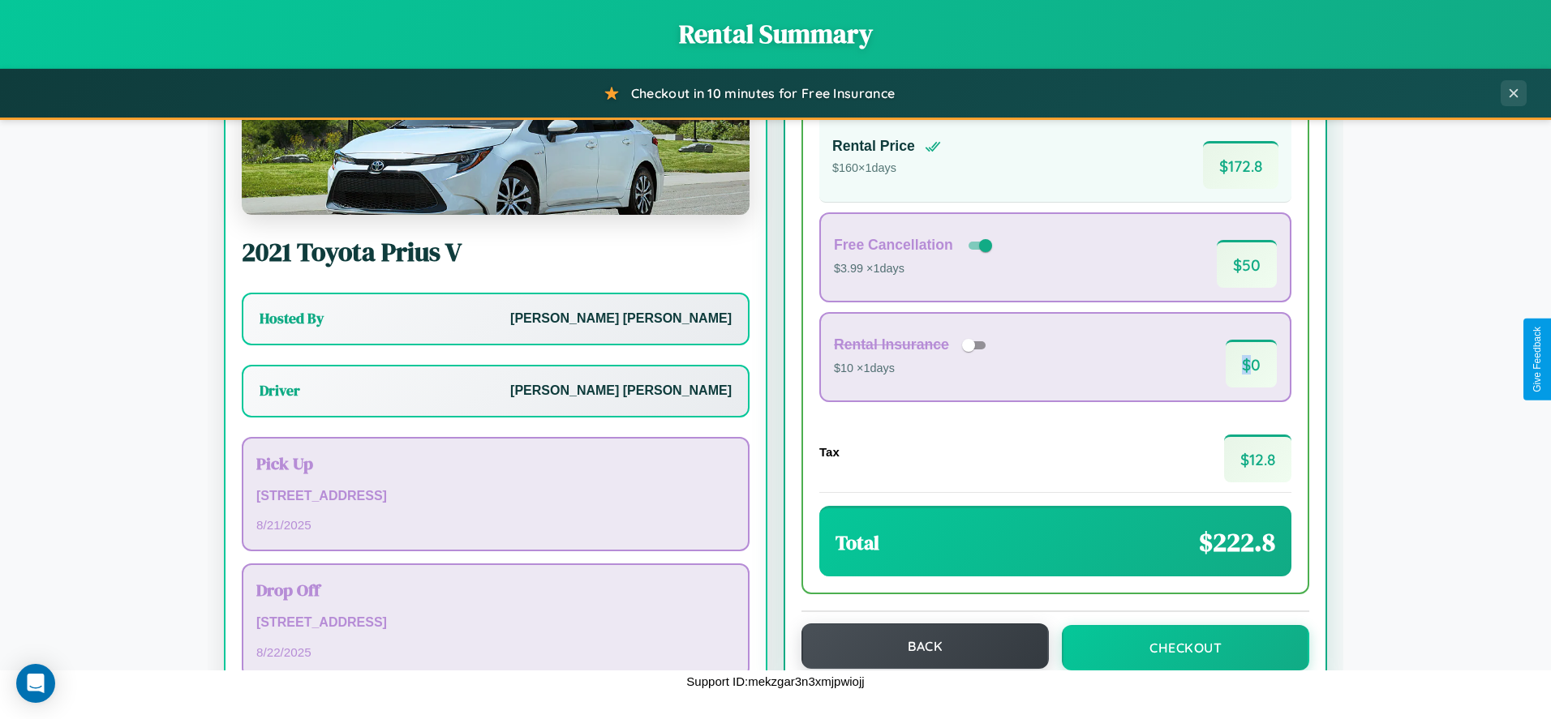
click at [917, 646] on button "Back" at bounding box center [924, 646] width 247 height 45
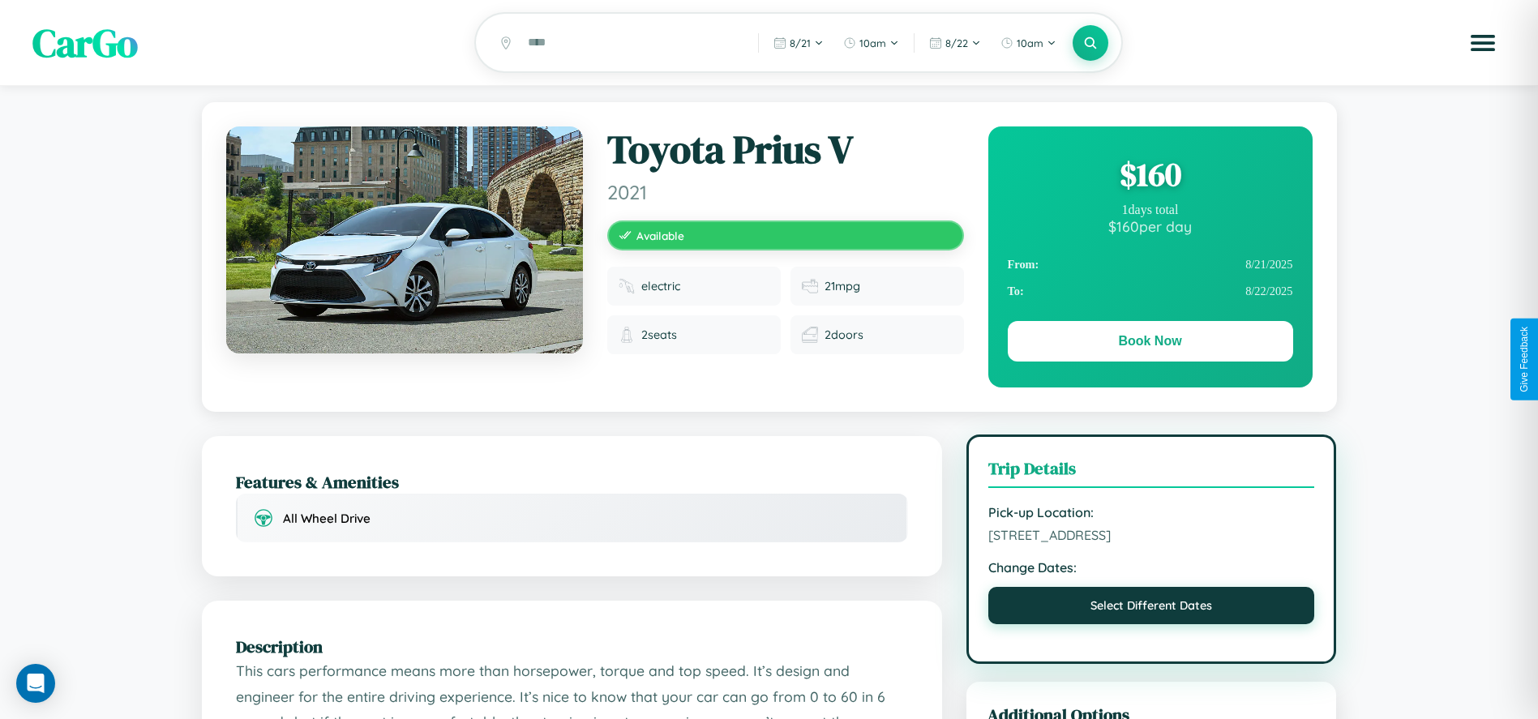
click at [1152, 611] on button "Select Different Dates" at bounding box center [1152, 605] width 327 height 37
select select "*"
select select "****"
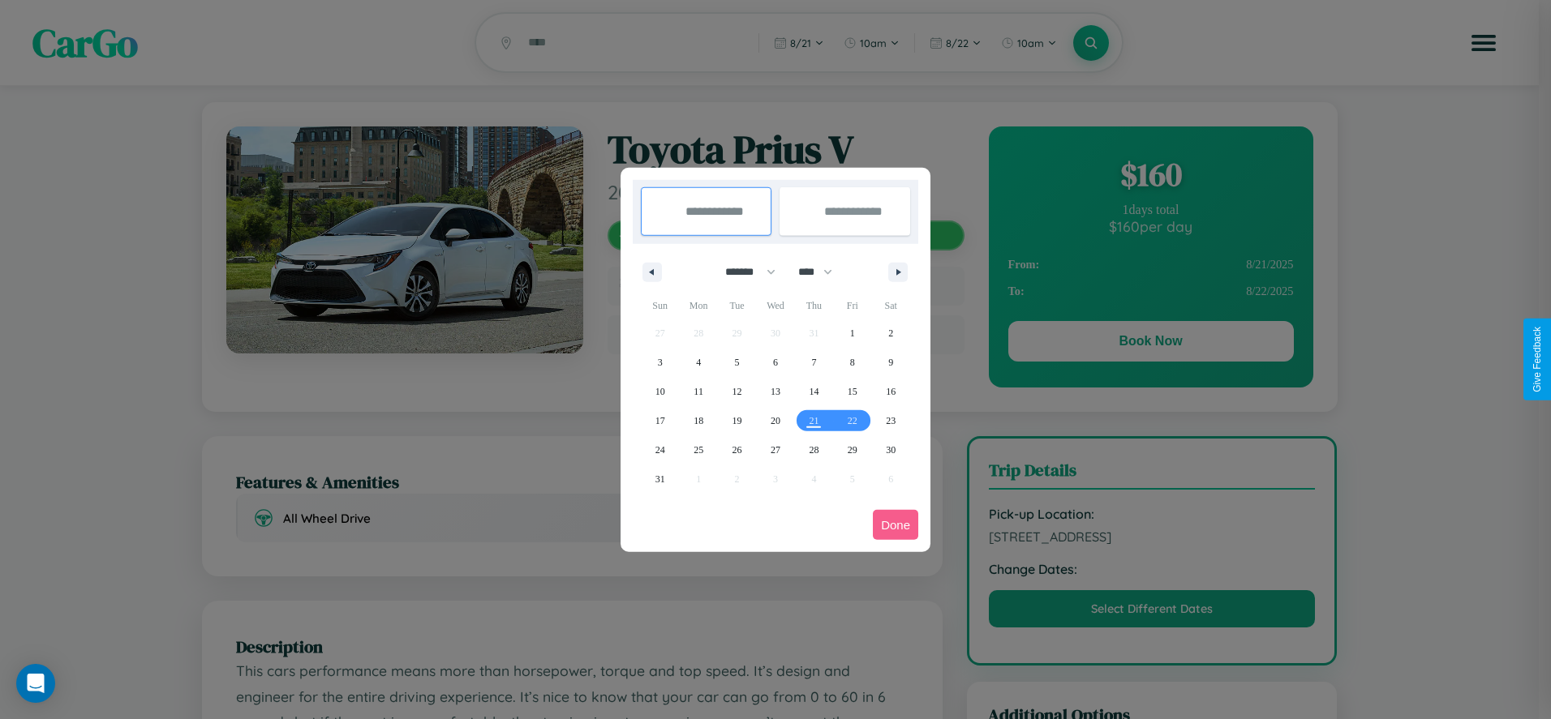
click at [743, 272] on select "******* ******** ***** ***** *** **** **** ****** ********* ******* ******** **…" at bounding box center [747, 272] width 69 height 27
select select "**"
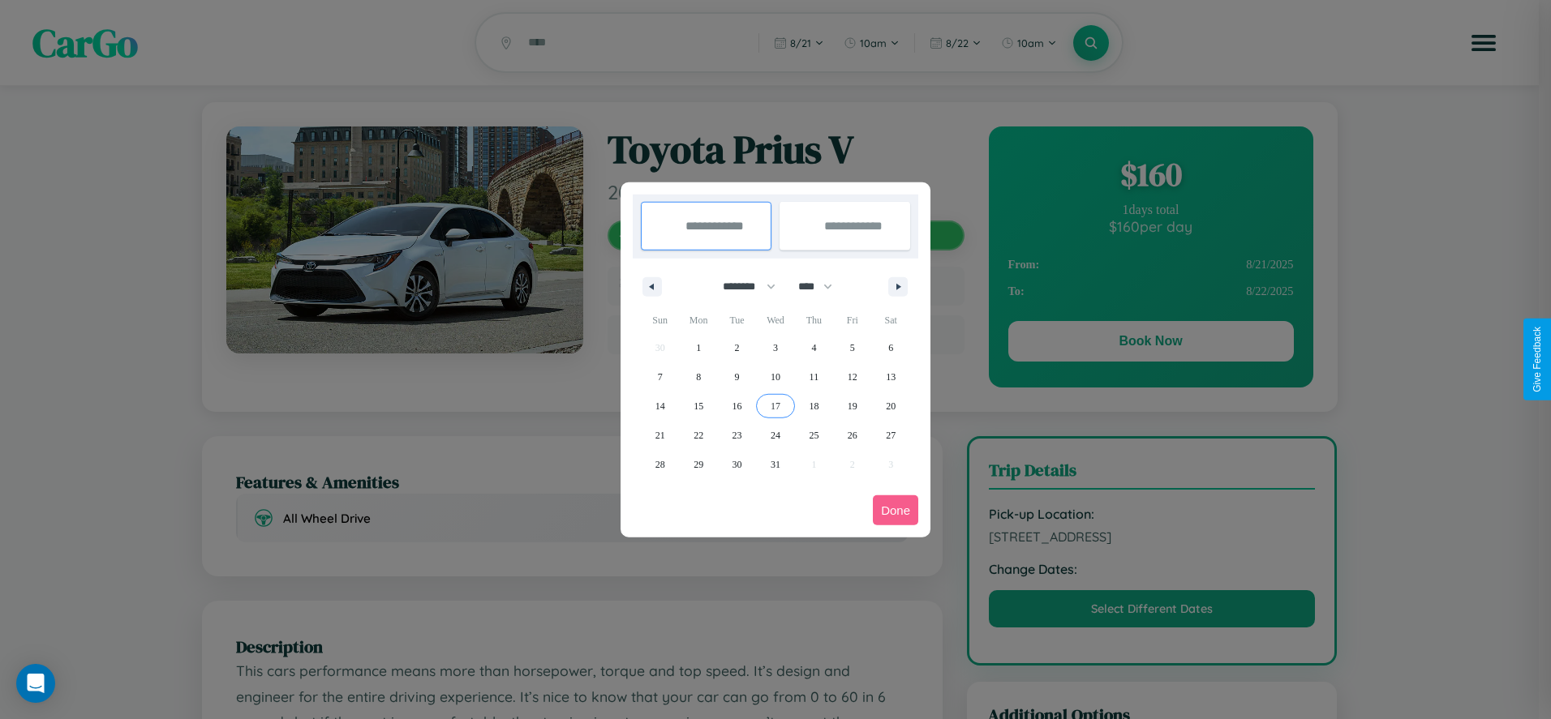
click at [774, 405] on span "17" at bounding box center [775, 406] width 10 height 29
type input "**********"
click at [813, 405] on span "18" at bounding box center [814, 406] width 10 height 29
type input "**********"
click at [895, 510] on button "Done" at bounding box center [895, 511] width 45 height 30
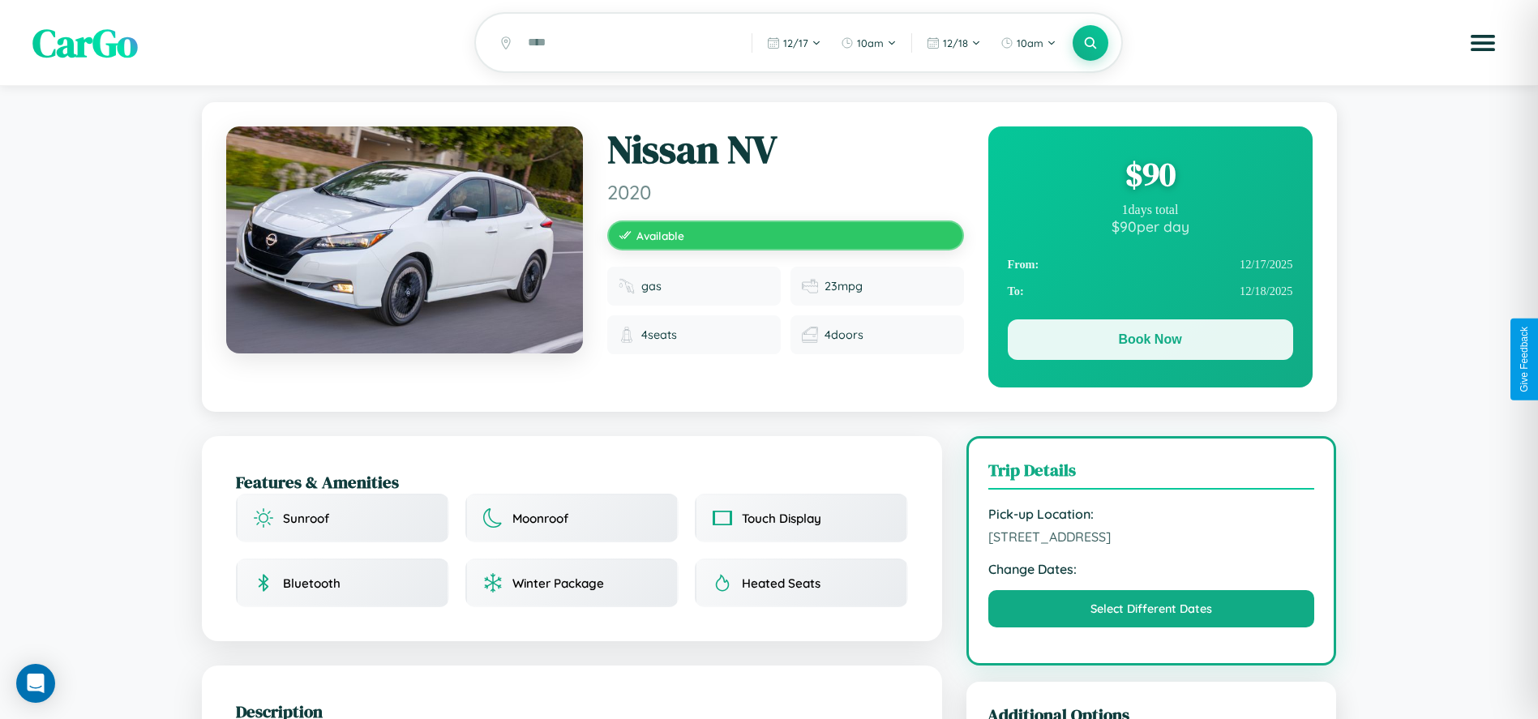
click at [1150, 342] on button "Book Now" at bounding box center [1150, 340] width 285 height 41
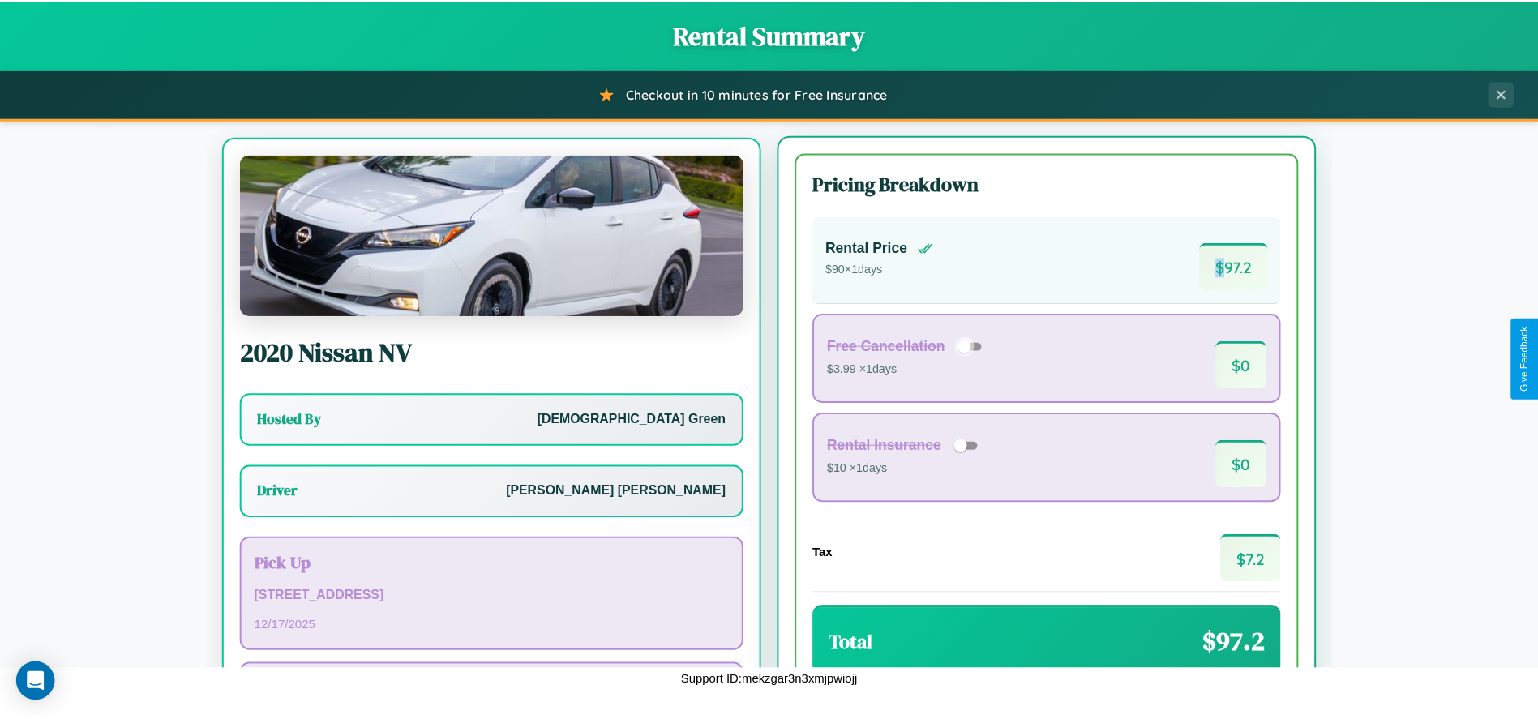
scroll to position [101, 0]
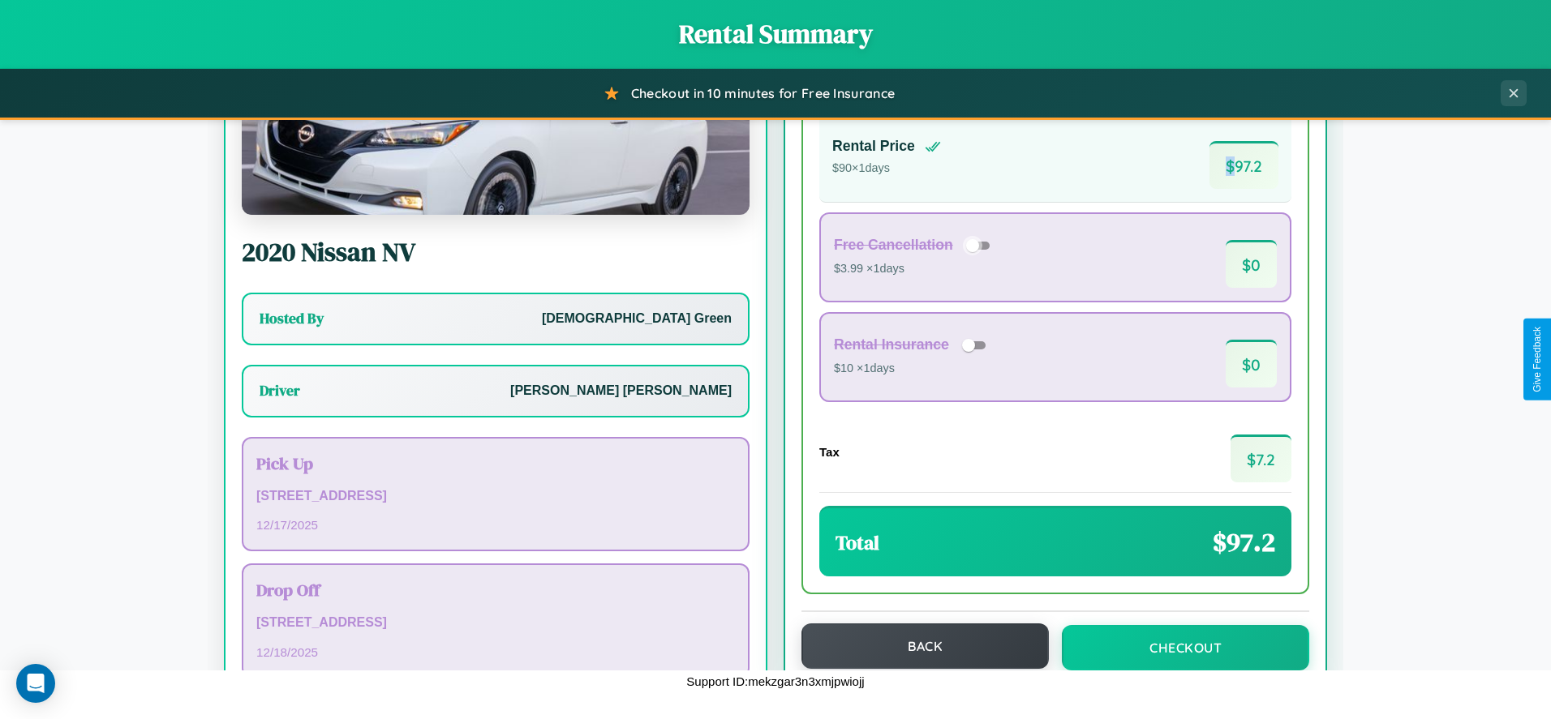
click at [917, 646] on button "Back" at bounding box center [924, 646] width 247 height 45
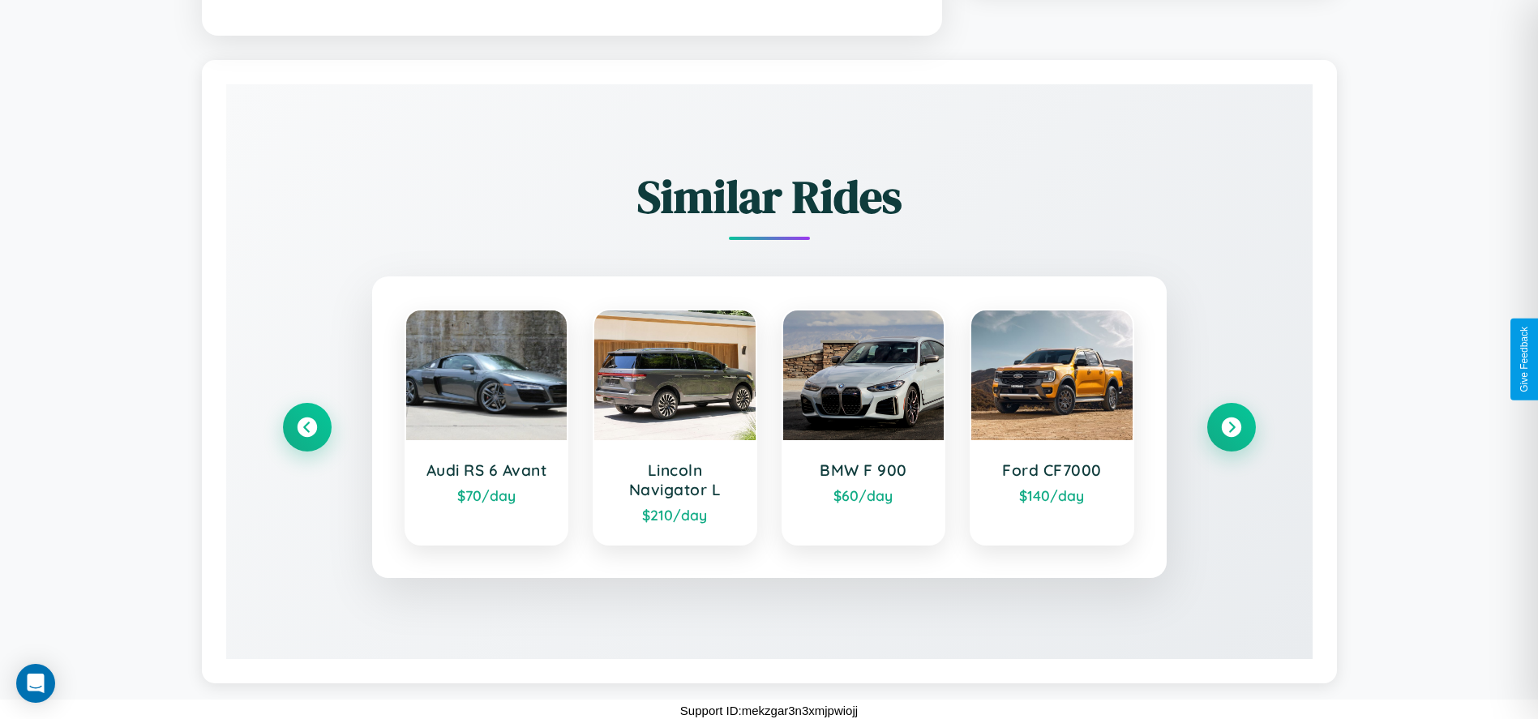
scroll to position [976, 0]
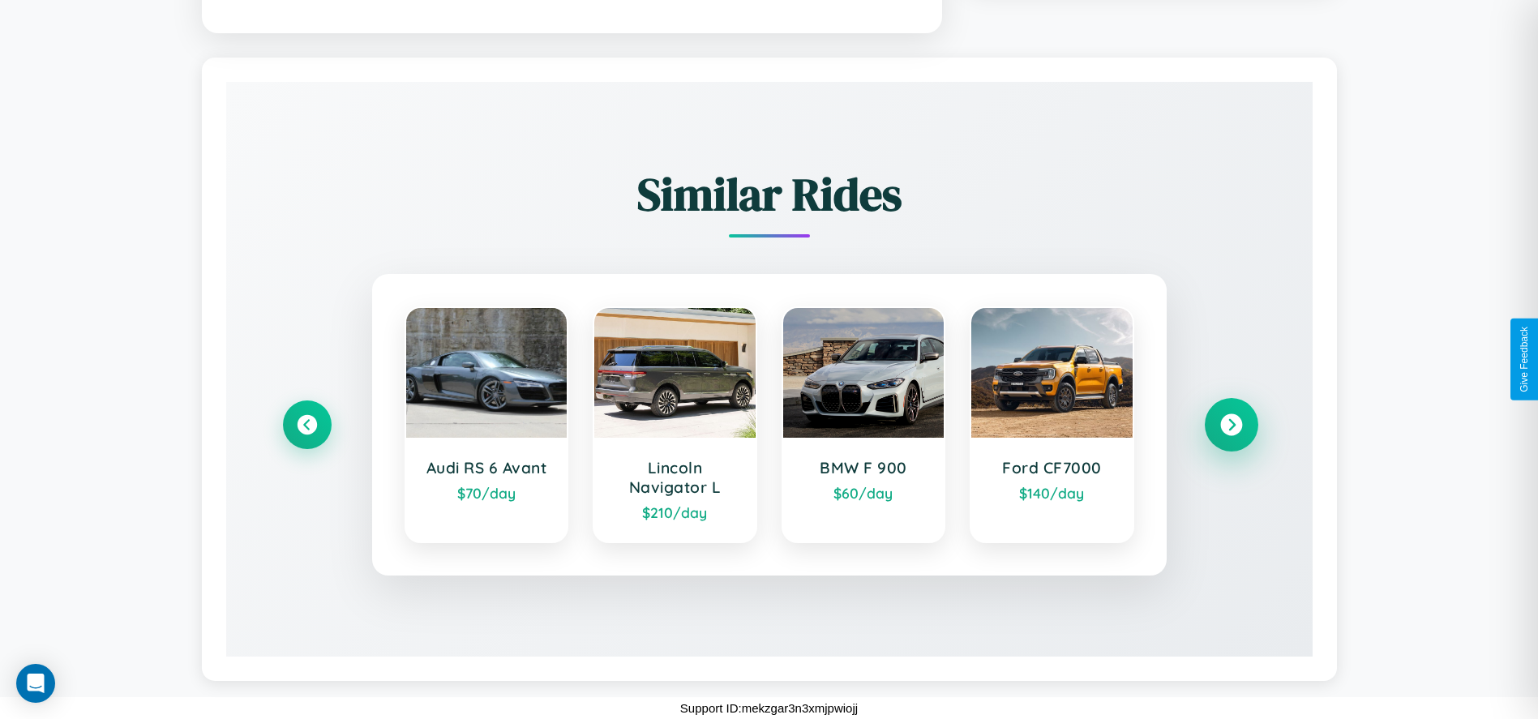
click at [1231, 424] on icon at bounding box center [1232, 425] width 22 height 22
